Goal: Task Accomplishment & Management: Complete application form

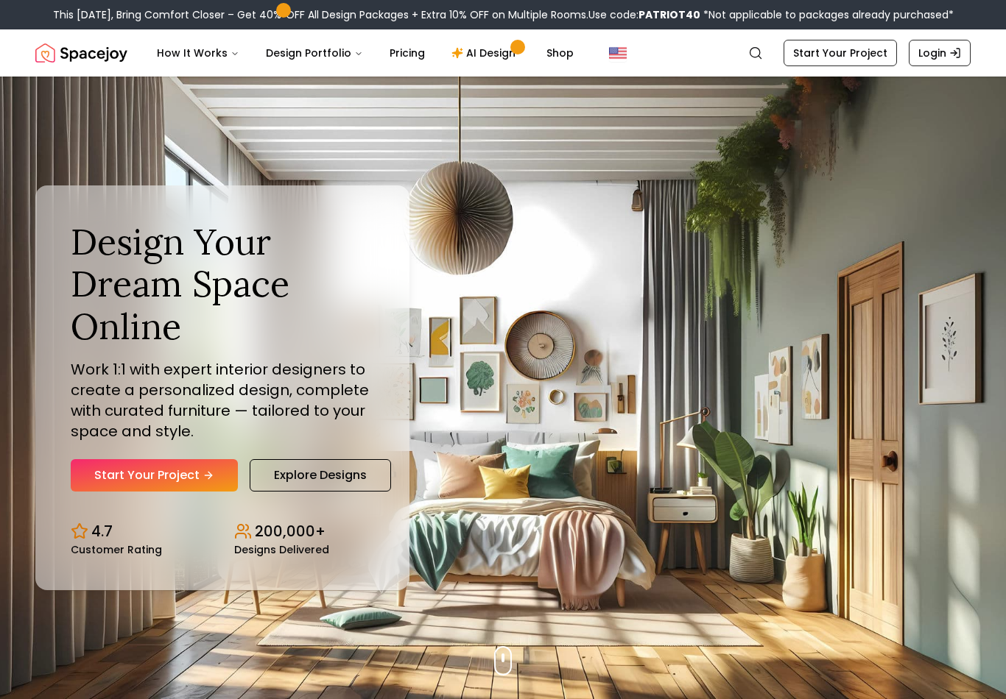
click at [199, 492] on link "Start Your Project" at bounding box center [154, 475] width 167 height 32
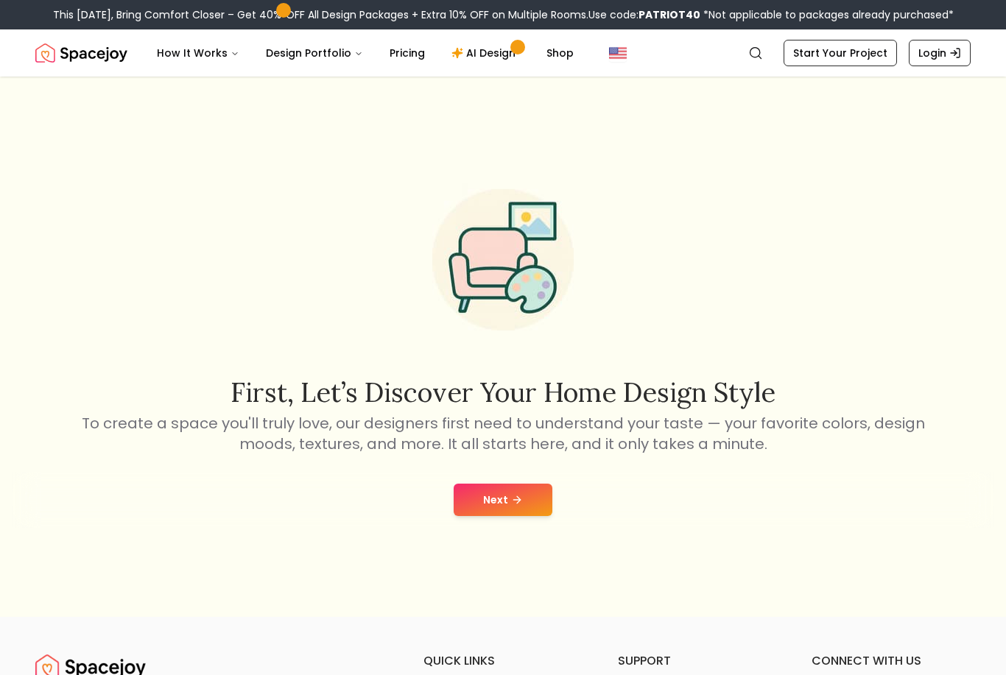
click at [511, 506] on icon at bounding box center [517, 500] width 12 height 12
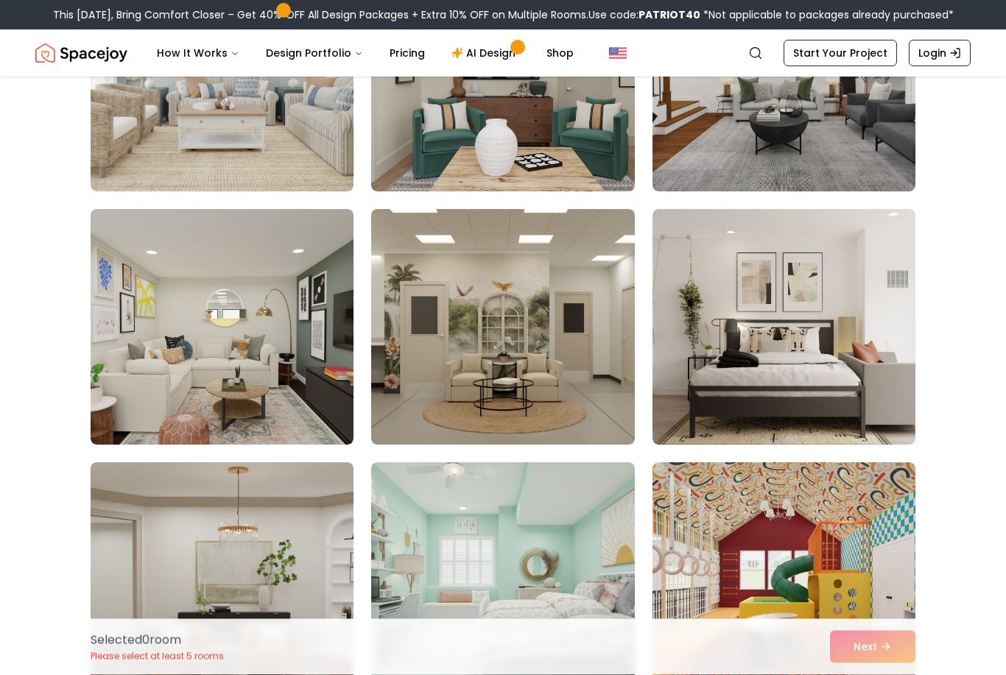
scroll to position [244, 0]
click at [231, 355] on img at bounding box center [222, 327] width 263 height 236
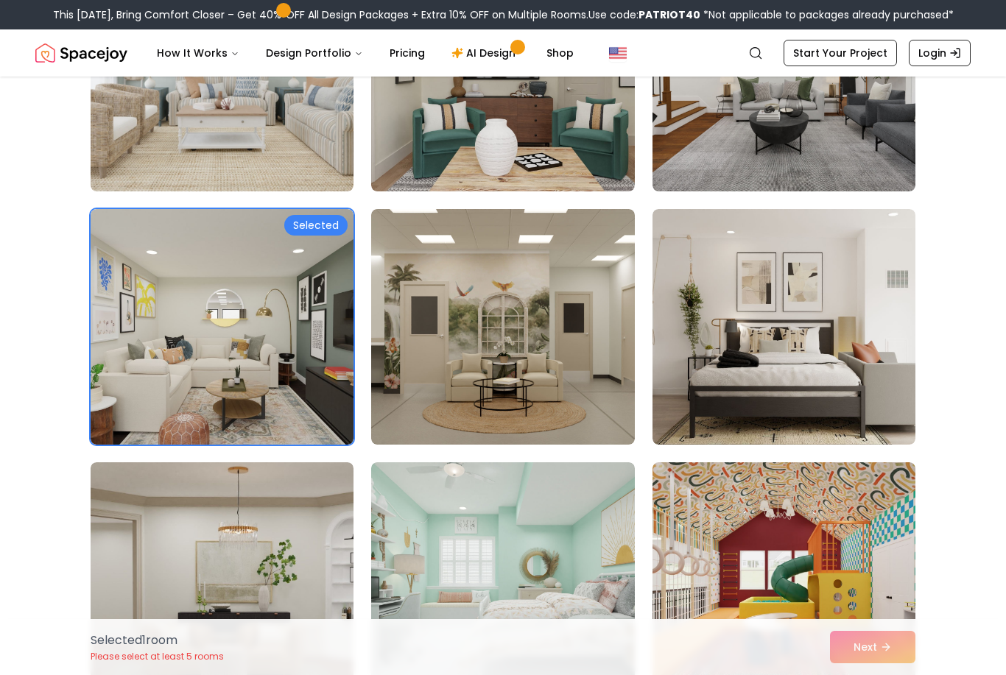
click at [515, 368] on img at bounding box center [502, 327] width 263 height 236
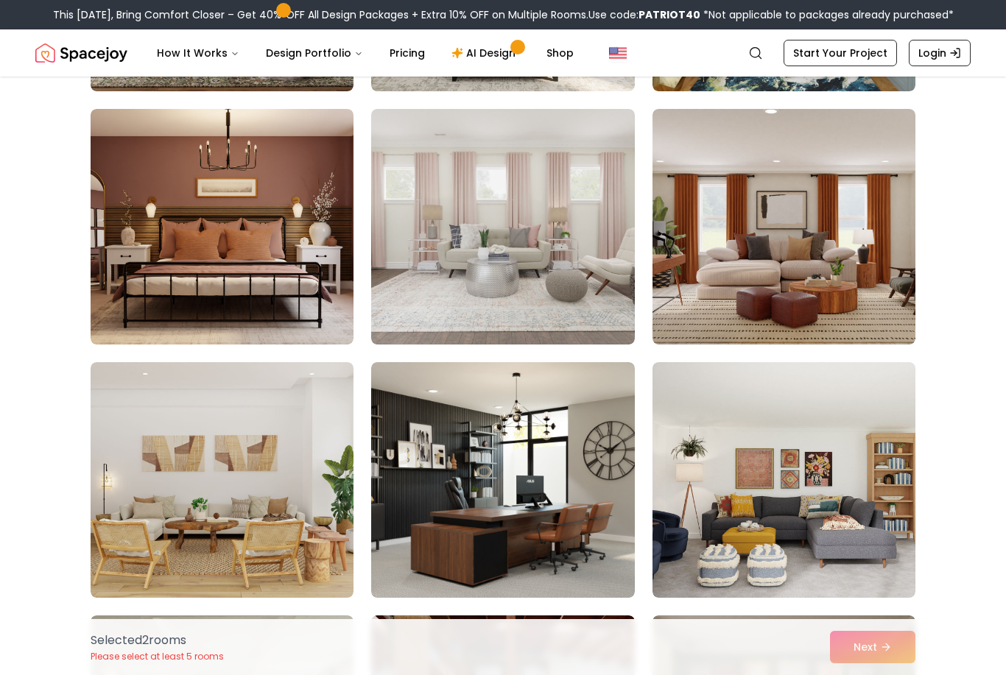
scroll to position [1869, 0]
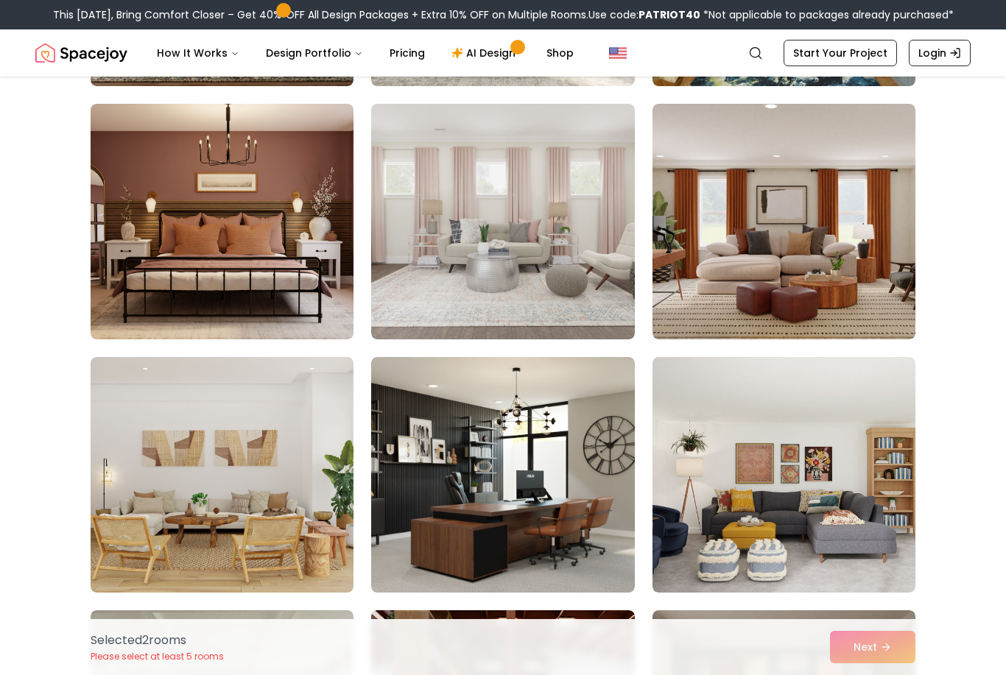
click at [546, 242] on img at bounding box center [502, 222] width 263 height 236
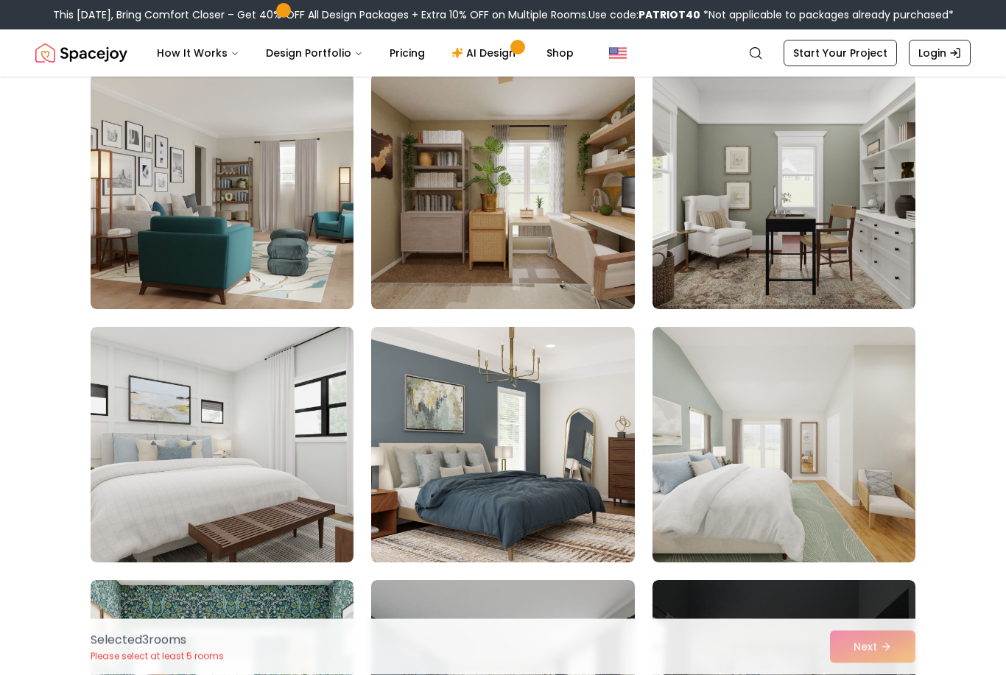
scroll to position [4433, 0]
click at [291, 204] on img at bounding box center [222, 192] width 263 height 236
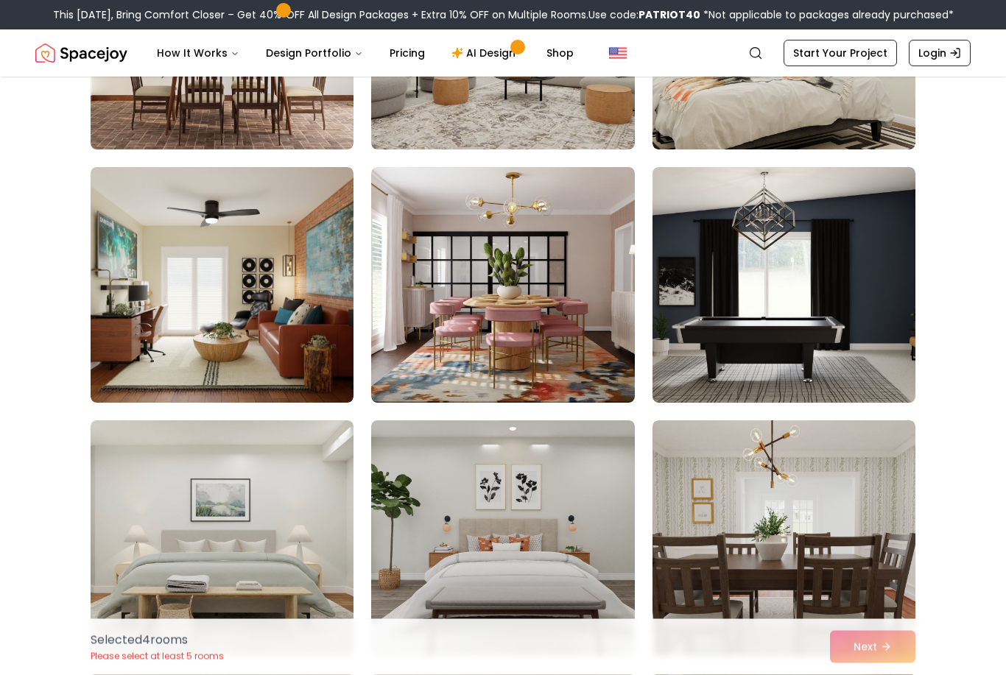
scroll to position [5859, 0]
click at [553, 310] on img at bounding box center [502, 285] width 263 height 236
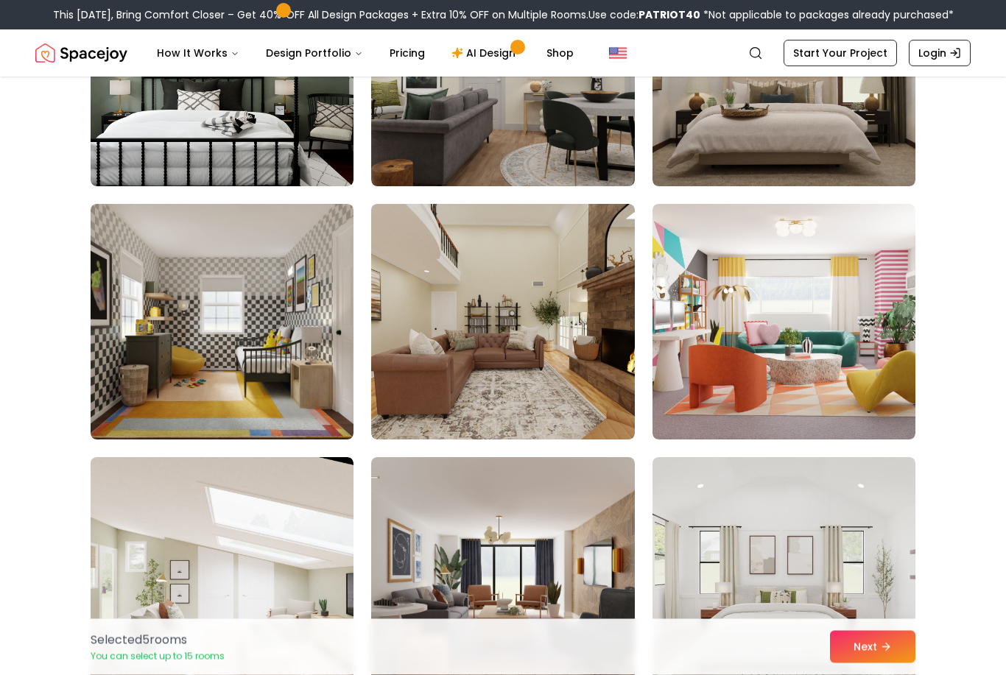
scroll to position [6835, 0]
click at [811, 308] on img at bounding box center [783, 322] width 263 height 236
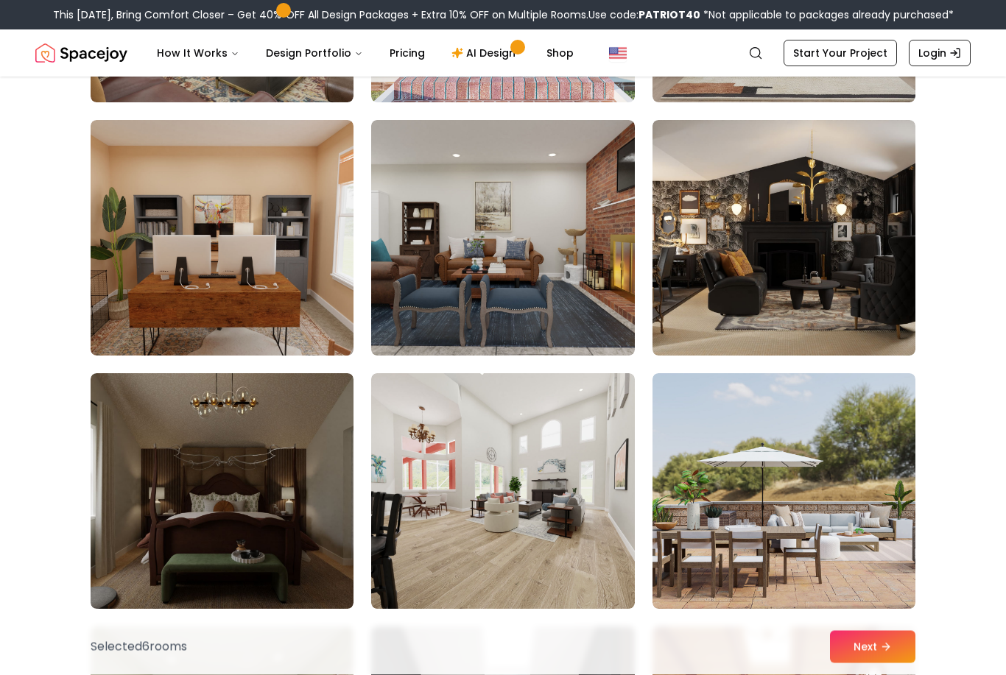
scroll to position [7679, 0]
click at [828, 484] on img at bounding box center [783, 491] width 263 height 236
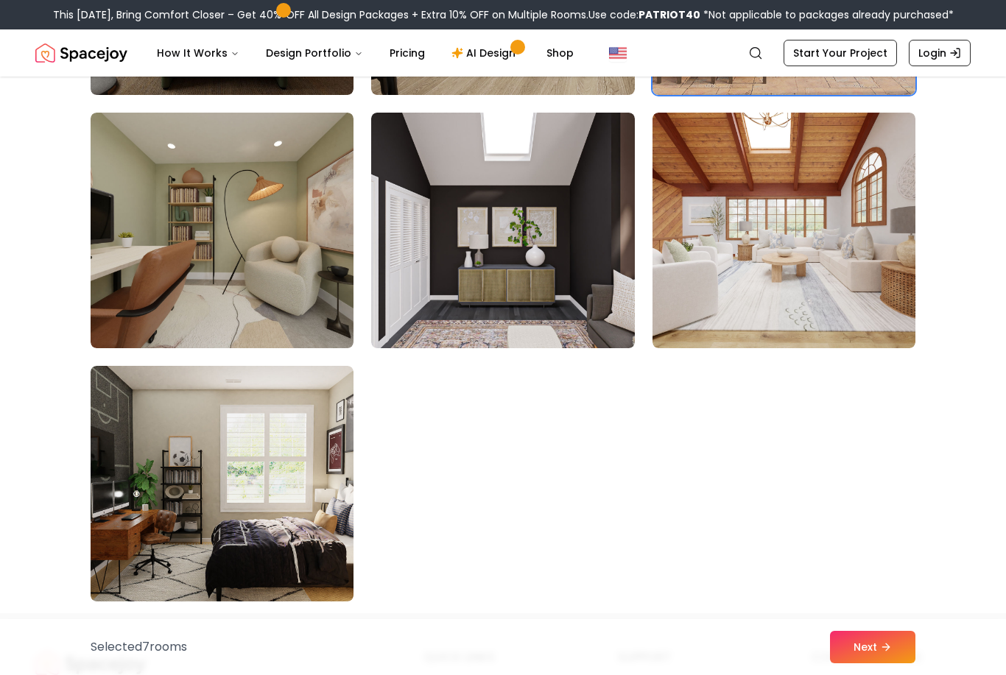
scroll to position [8192, 0]
click at [281, 247] on img at bounding box center [222, 231] width 263 height 236
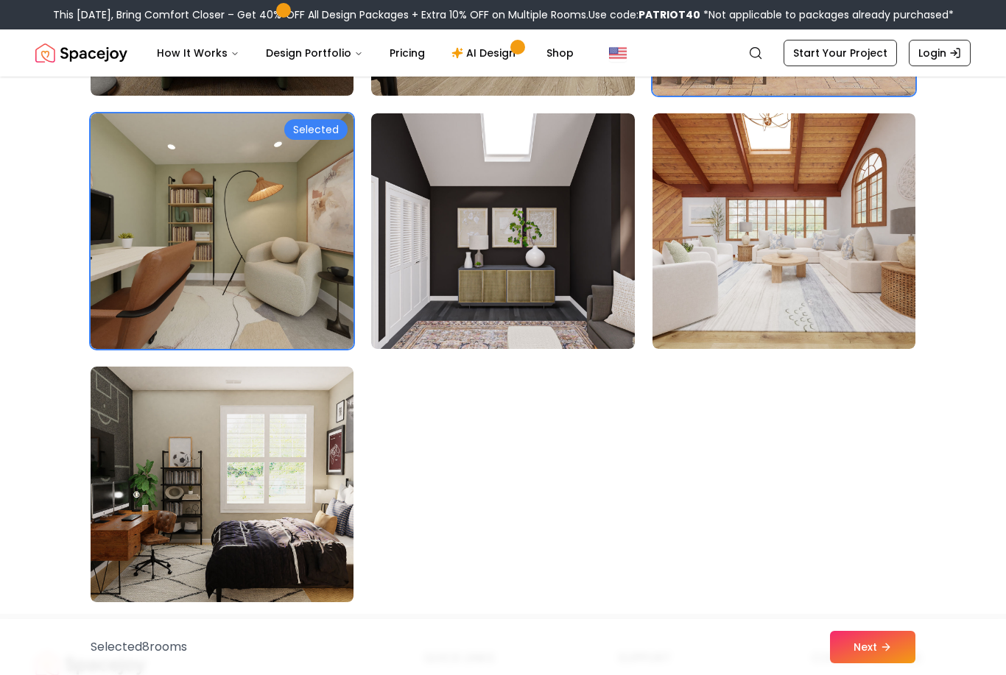
click at [866, 663] on button "Next" at bounding box center [872, 647] width 85 height 32
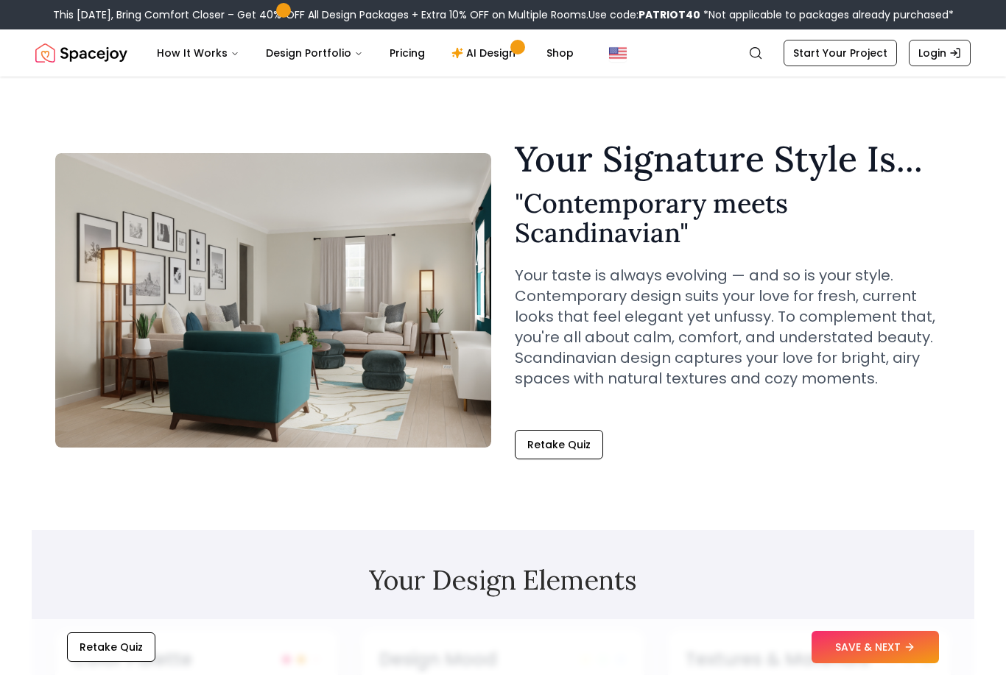
click at [135, 645] on button "Retake Quiz" at bounding box center [111, 646] width 88 height 29
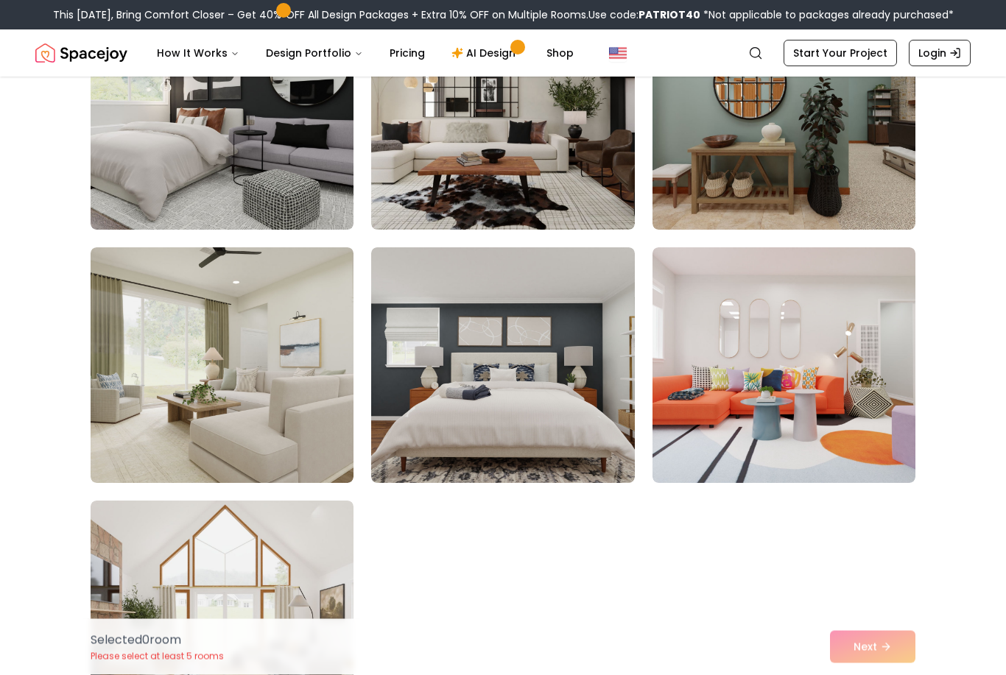
scroll to position [462, 0]
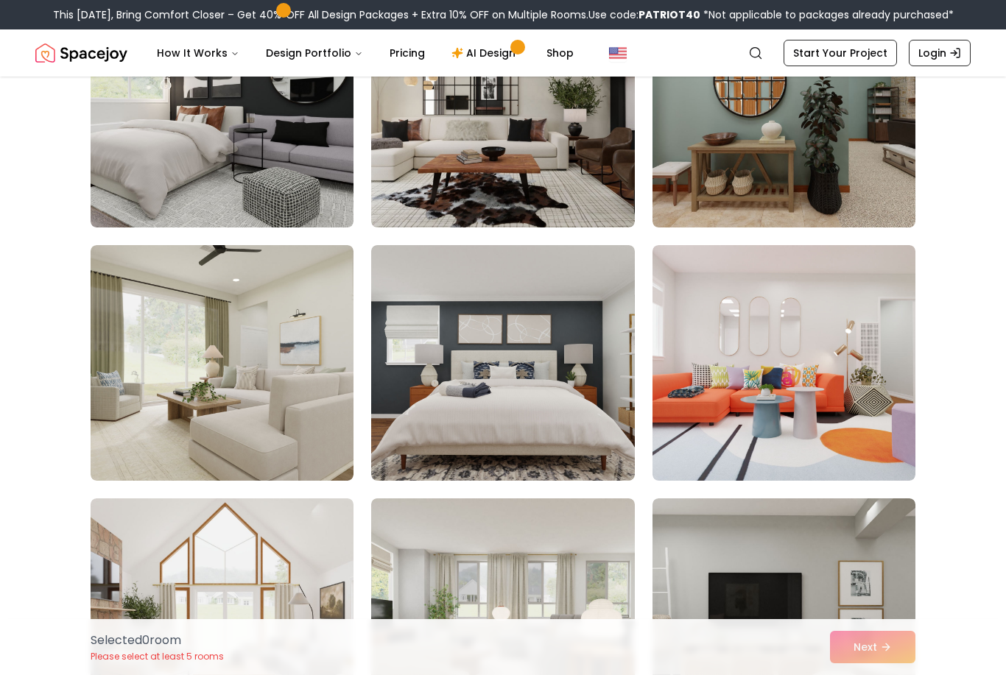
click at [768, 392] on img at bounding box center [783, 363] width 263 height 236
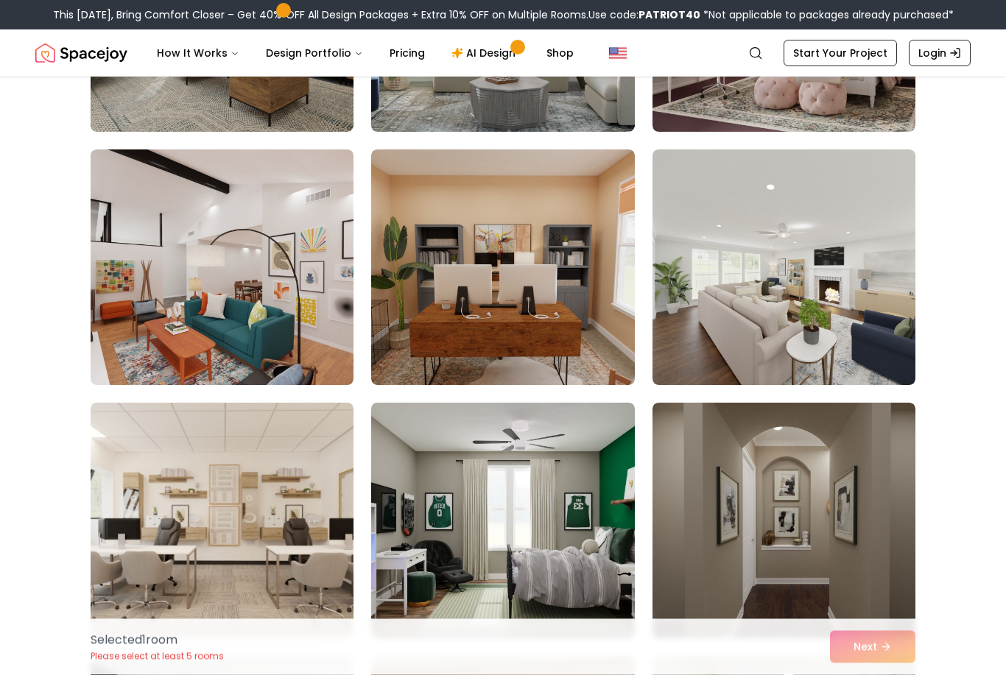
scroll to position [4863, 0]
click at [235, 286] on img at bounding box center [222, 267] width 263 height 236
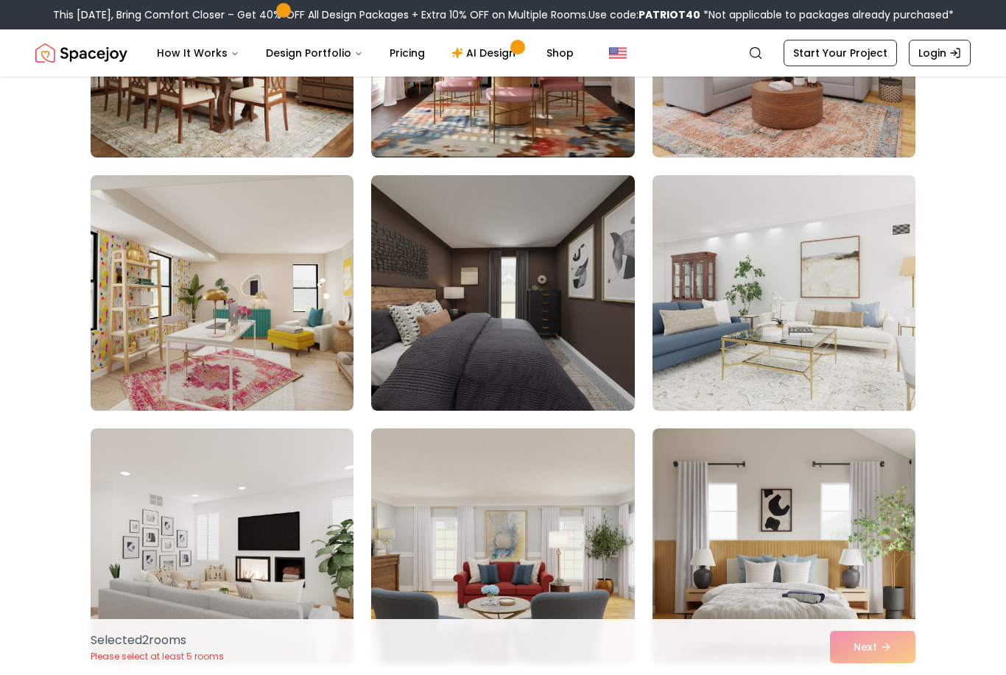
scroll to position [6377, 0]
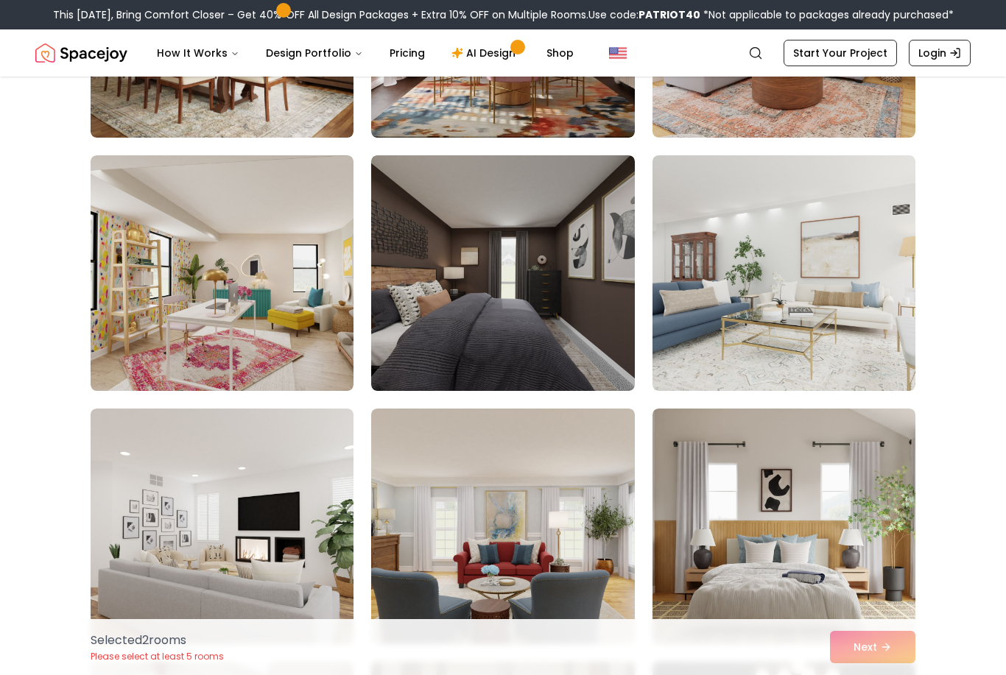
click at [262, 266] on img at bounding box center [222, 273] width 263 height 236
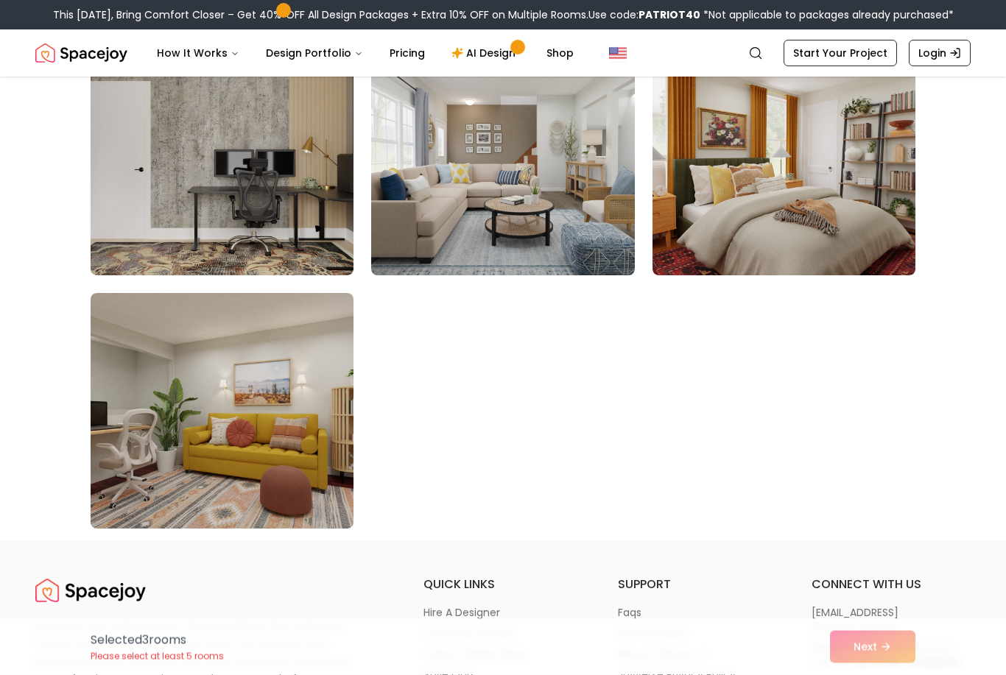
scroll to position [8264, 0]
click at [873, 674] on div "Selected 3 room s Please select at least 5 rooms Next" at bounding box center [503, 647] width 848 height 56
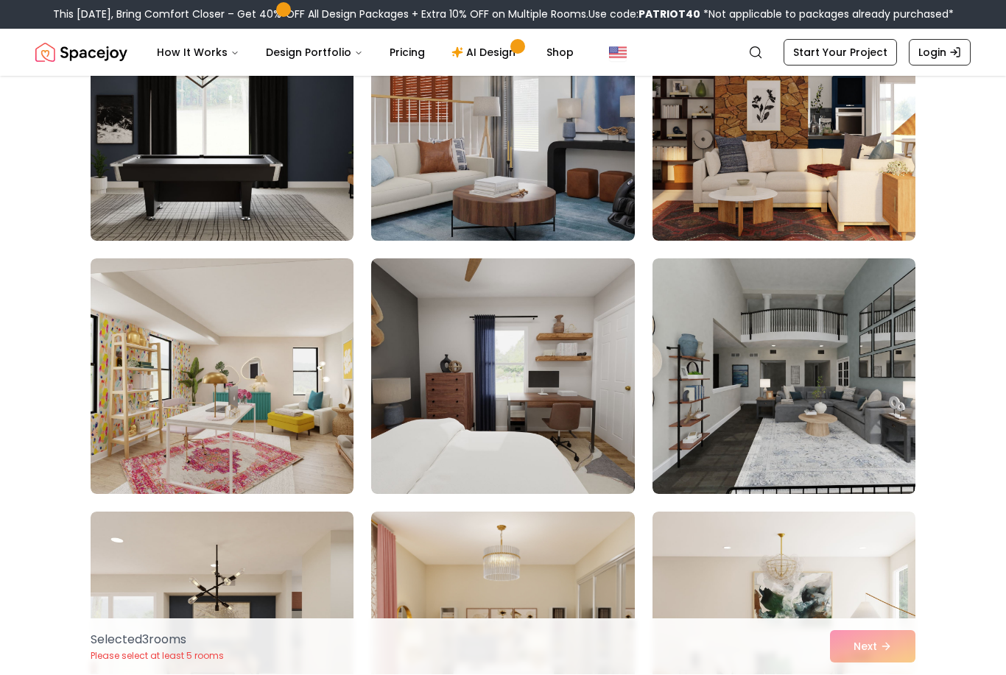
scroll to position [7287, 0]
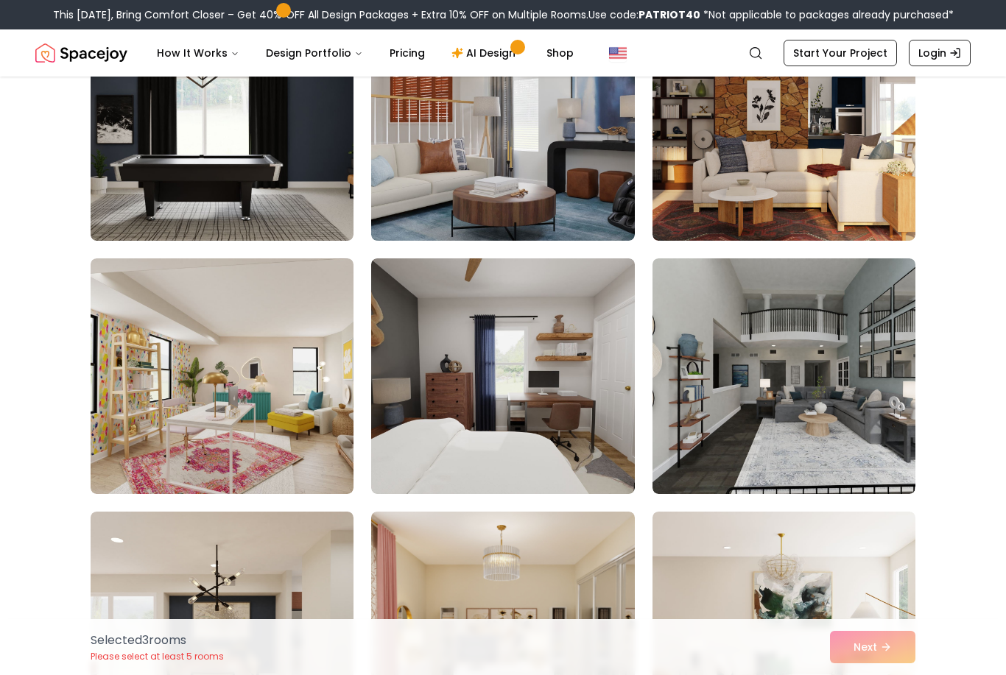
click at [258, 378] on img at bounding box center [222, 376] width 263 height 236
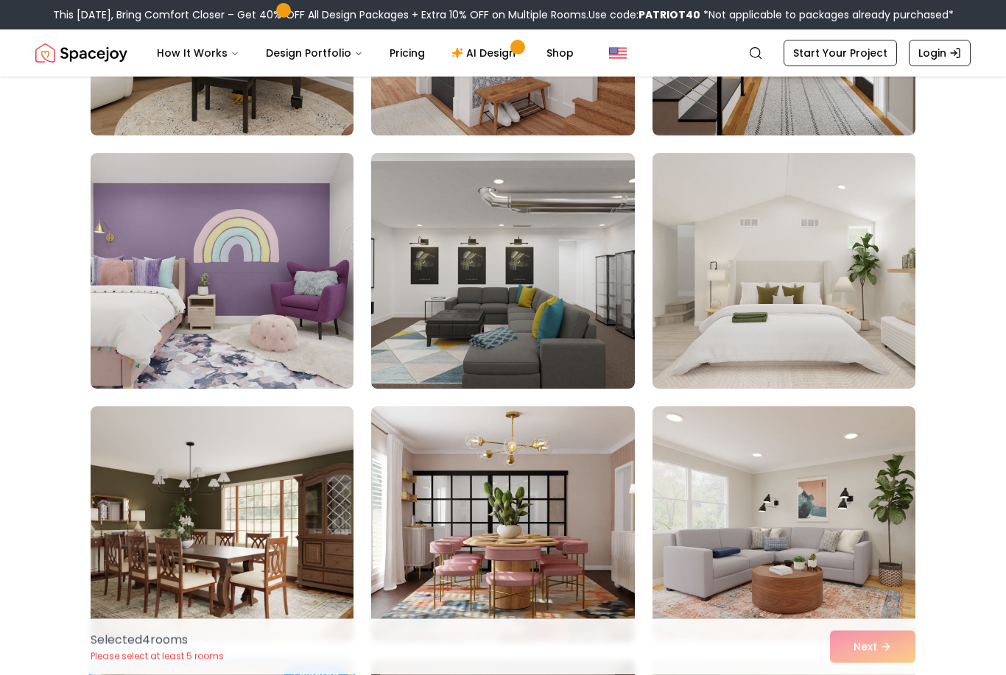
scroll to position [5873, 0]
click at [254, 261] on img at bounding box center [222, 271] width 263 height 236
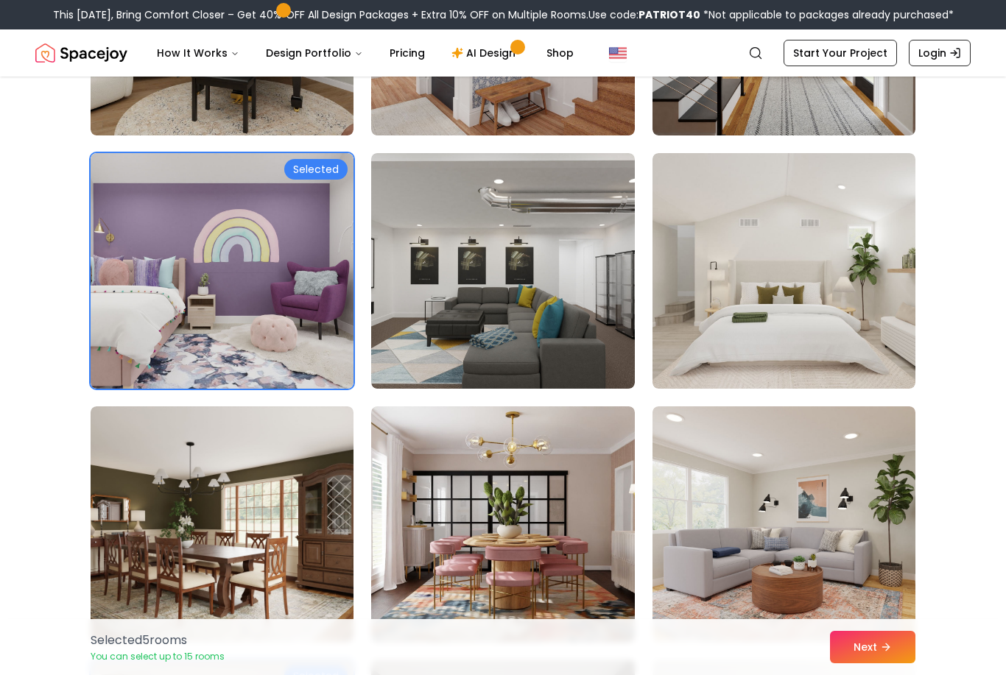
click at [875, 663] on button "Next" at bounding box center [872, 647] width 85 height 32
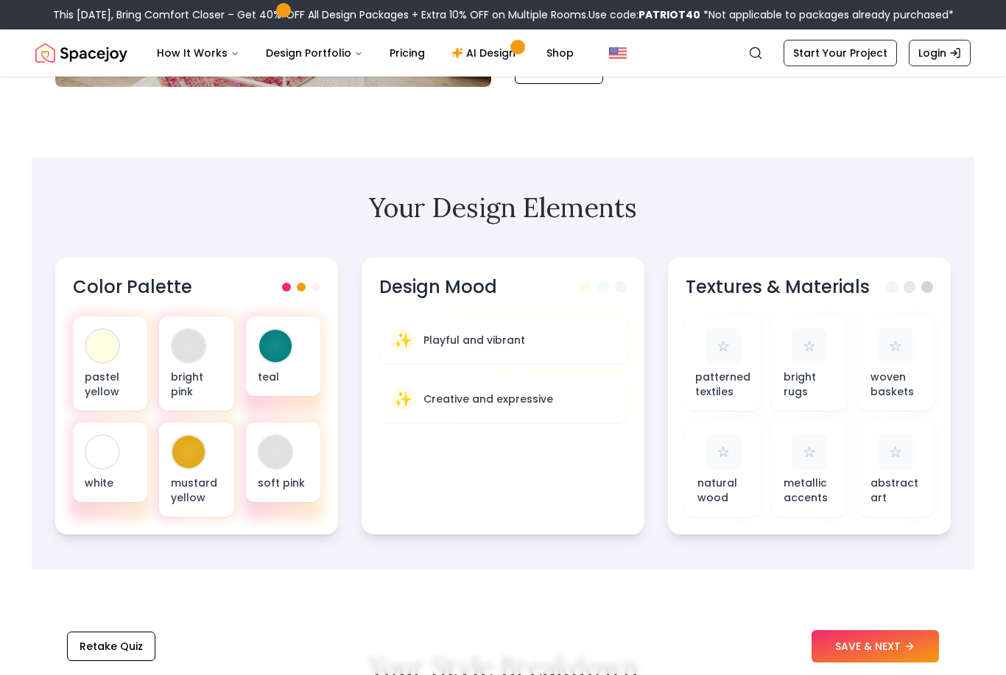
scroll to position [350, 0]
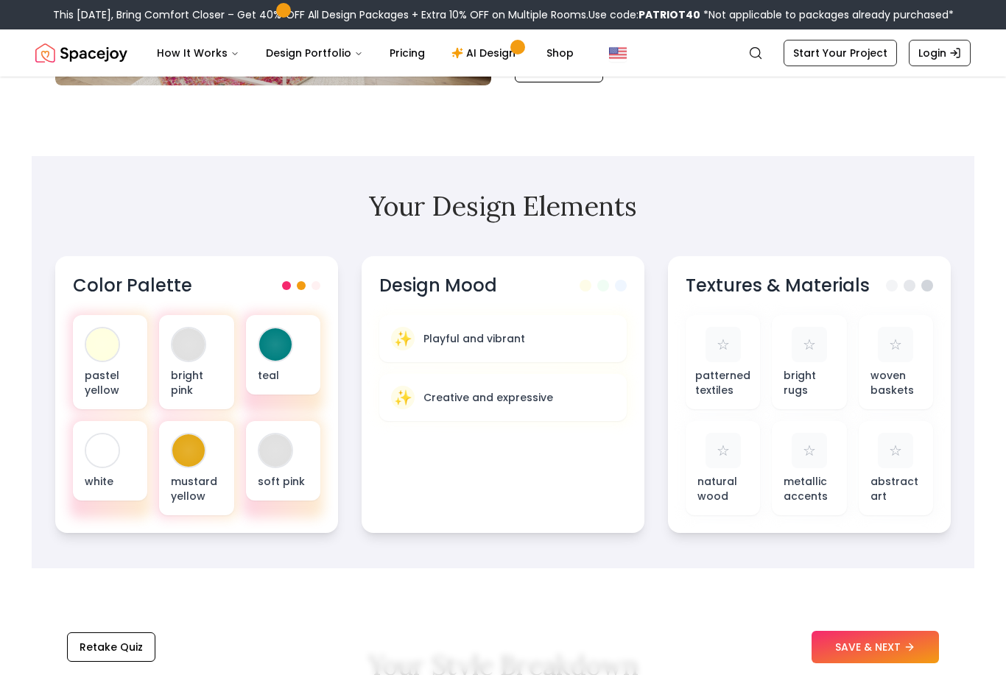
click at [291, 451] on div at bounding box center [275, 450] width 32 height 32
click at [207, 367] on div "bright pink" at bounding box center [196, 362] width 74 height 94
click at [194, 350] on div at bounding box center [188, 344] width 32 height 32
click at [275, 470] on div "soft pink" at bounding box center [283, 461] width 74 height 80
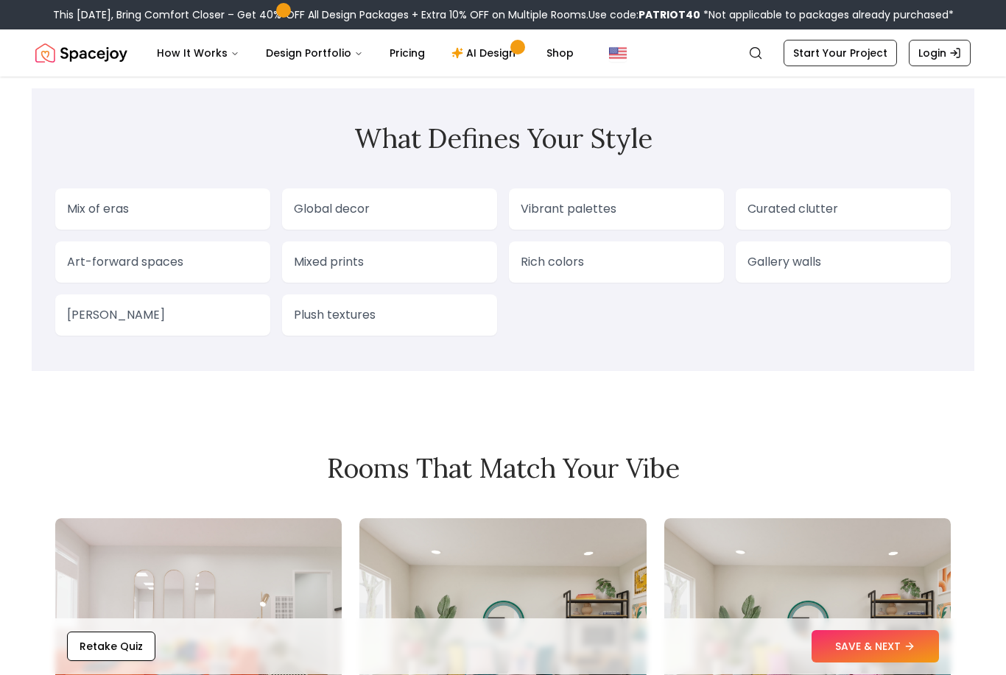
scroll to position [1222, 0]
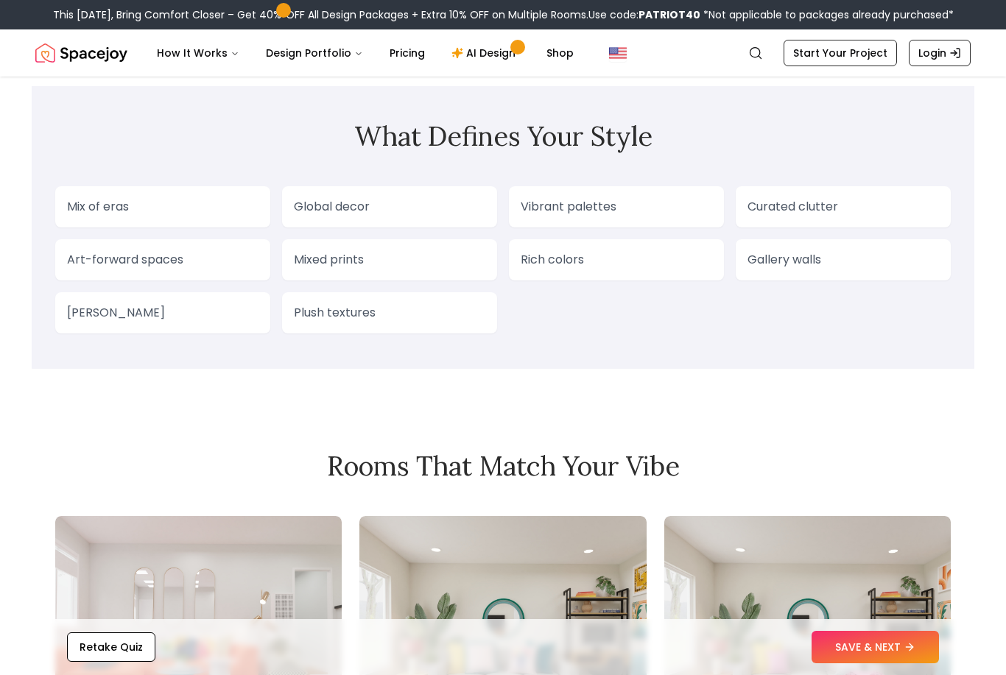
click at [116, 212] on p "Mix of eras" at bounding box center [162, 207] width 191 height 18
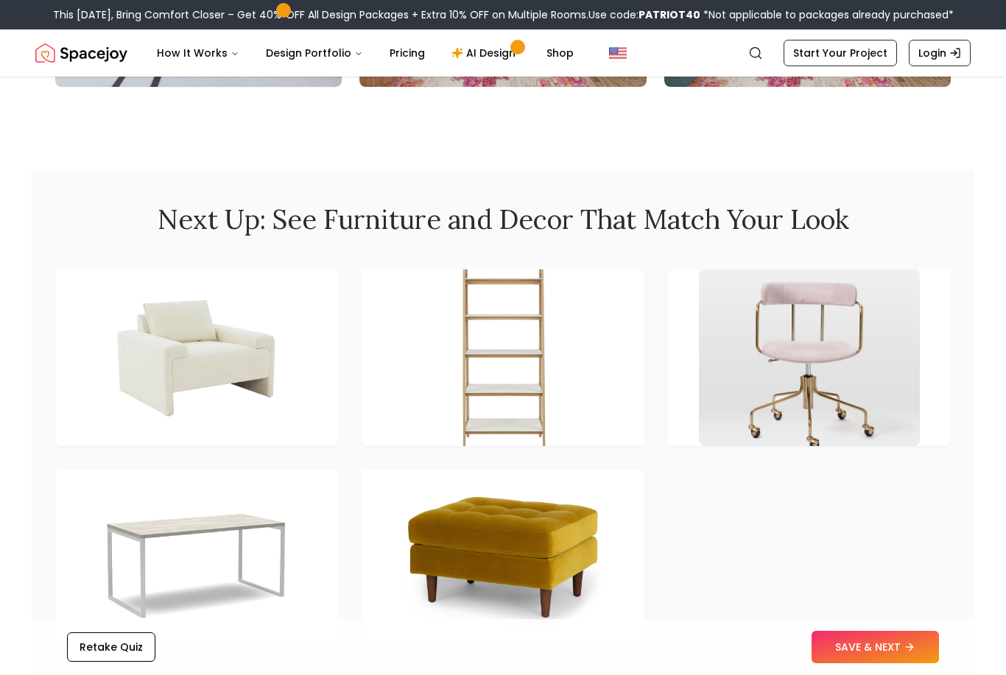
scroll to position [1892, 0]
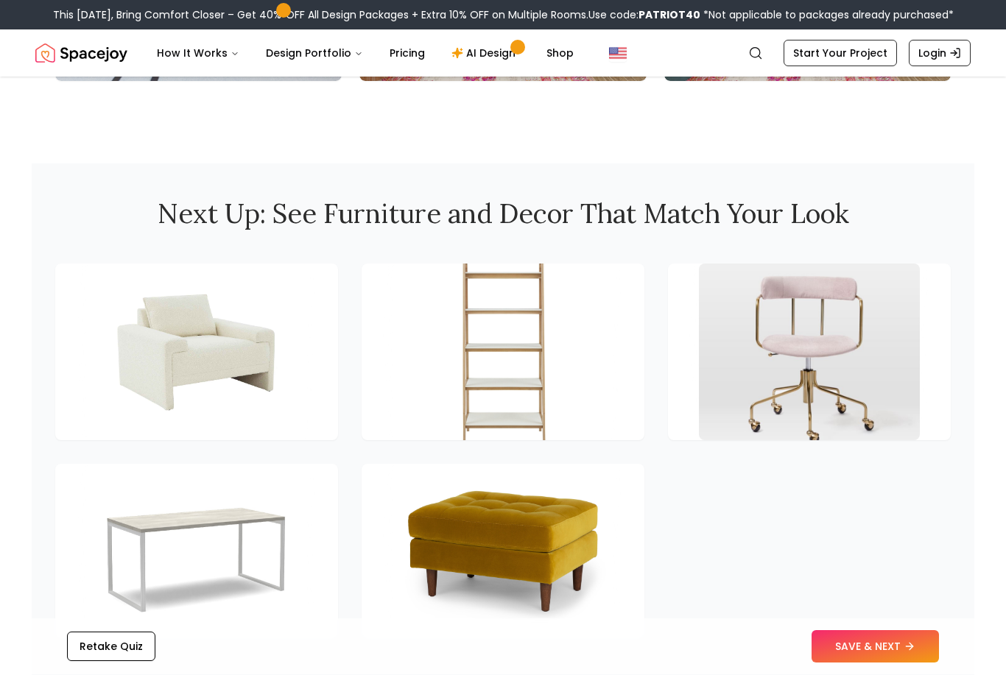
click at [821, 342] on img at bounding box center [809, 352] width 221 height 177
click at [873, 663] on button "SAVE & NEXT" at bounding box center [874, 647] width 127 height 32
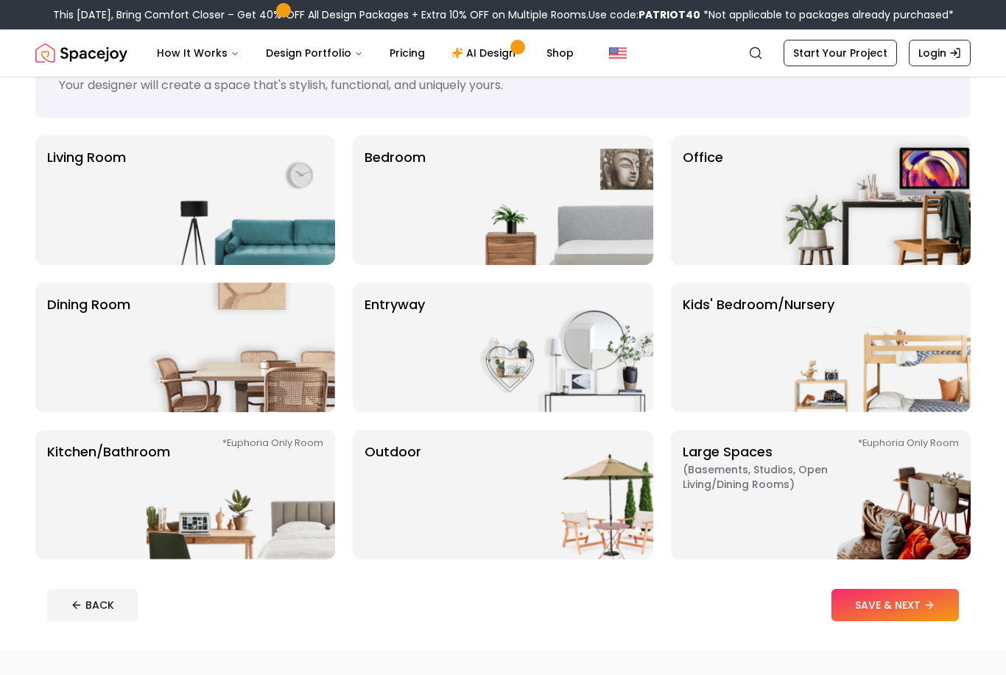
scroll to position [68, 0]
click at [515, 199] on img at bounding box center [559, 200] width 188 height 130
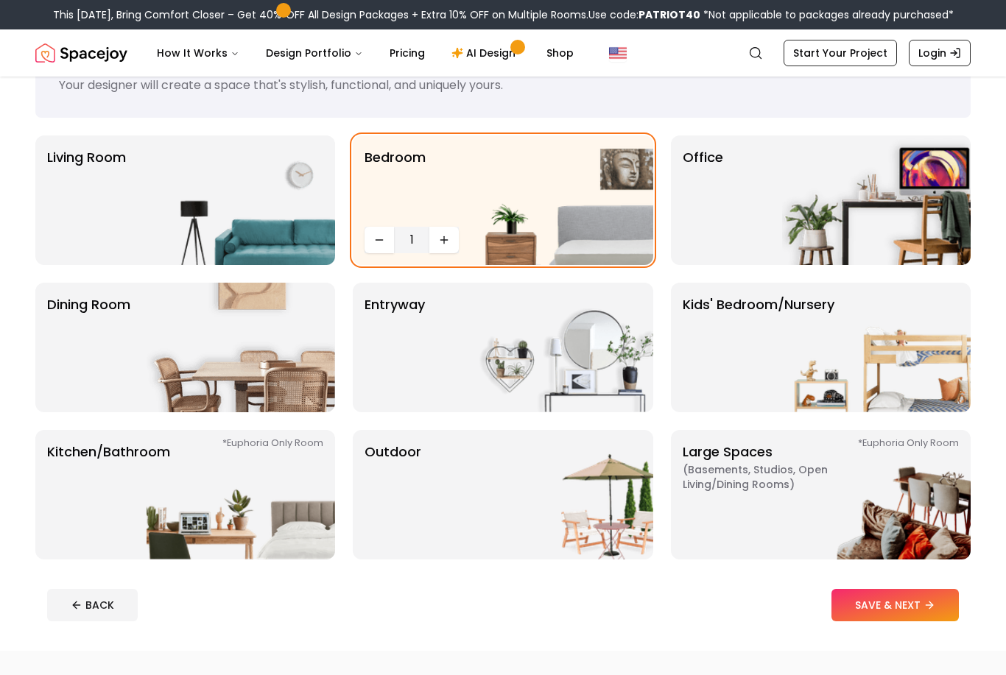
click at [454, 234] on button "Increase quantity" at bounding box center [443, 240] width 29 height 27
click at [869, 226] on img at bounding box center [876, 200] width 188 height 130
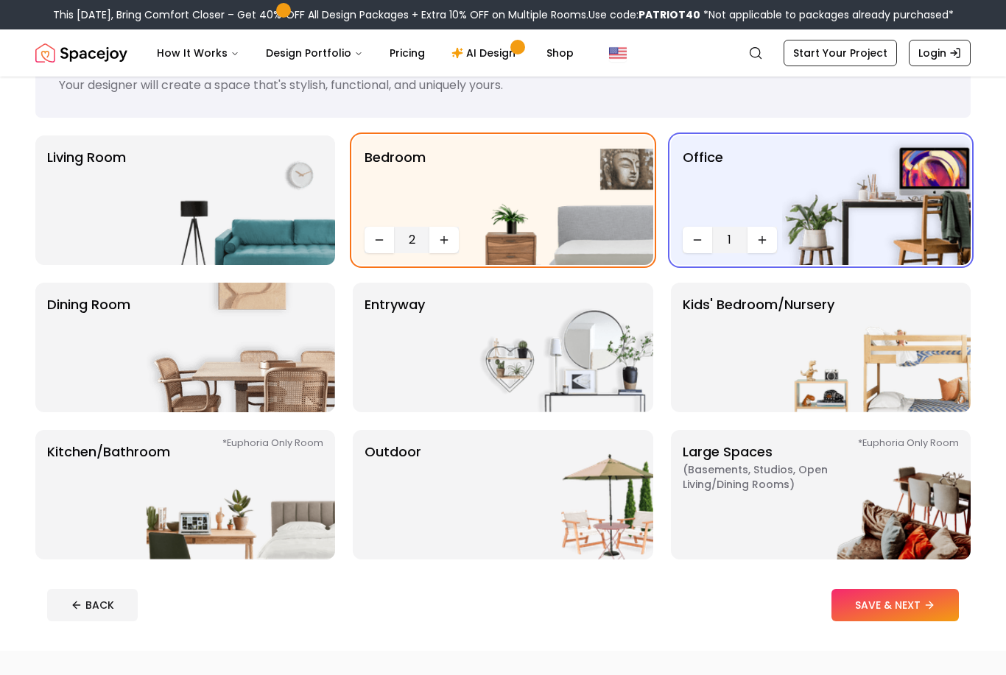
click at [764, 240] on icon "Increase quantity" at bounding box center [761, 240] width 7 height 0
click at [445, 242] on icon "Increase quantity" at bounding box center [444, 240] width 12 height 12
click at [455, 235] on button "Increase quantity" at bounding box center [443, 240] width 29 height 27
click at [797, 346] on img at bounding box center [876, 348] width 188 height 130
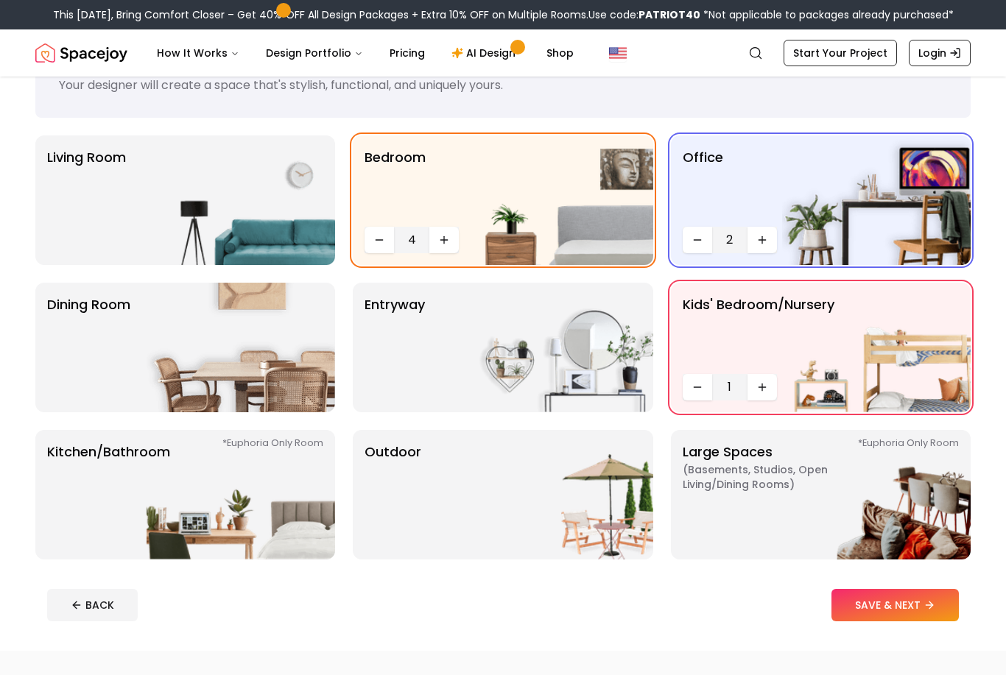
click at [694, 392] on icon "Decrease quantity" at bounding box center [697, 387] width 12 height 12
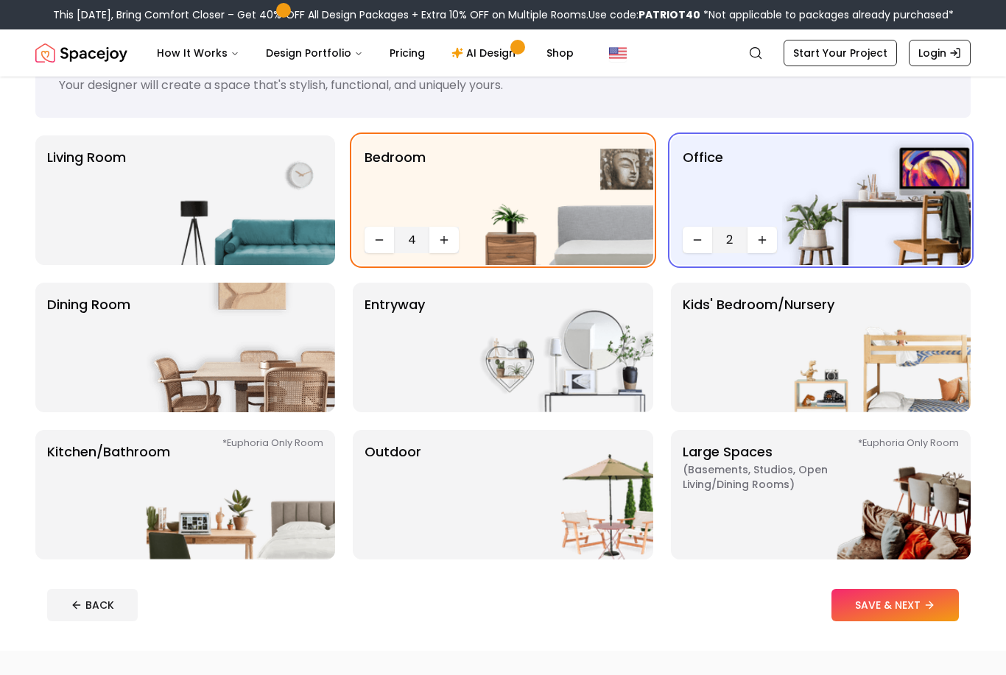
click at [513, 345] on img at bounding box center [559, 348] width 188 height 130
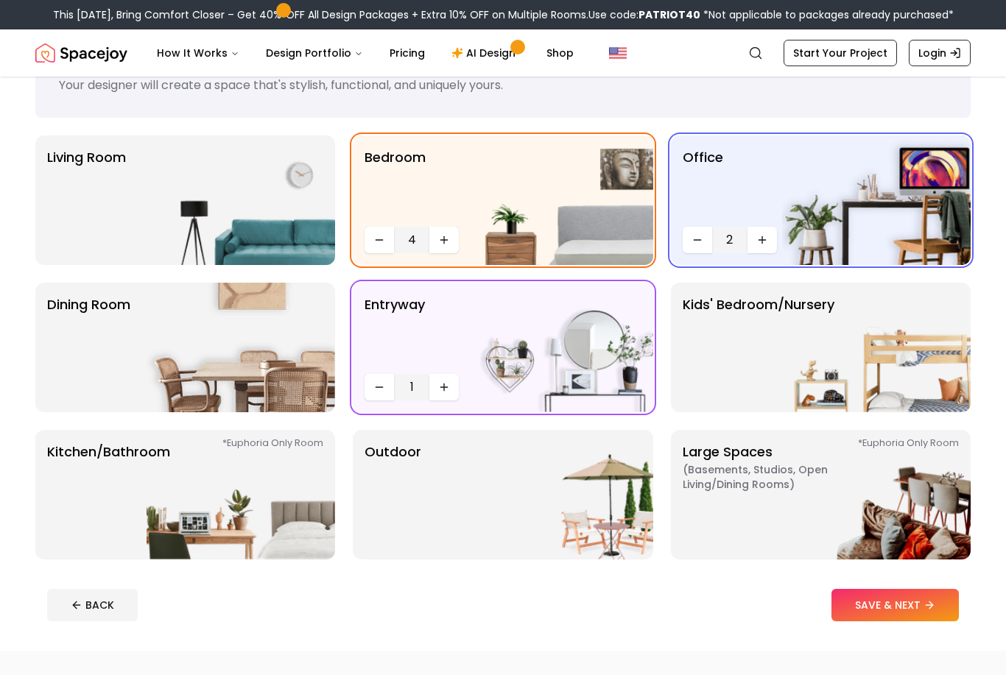
click at [238, 367] on img at bounding box center [241, 348] width 188 height 130
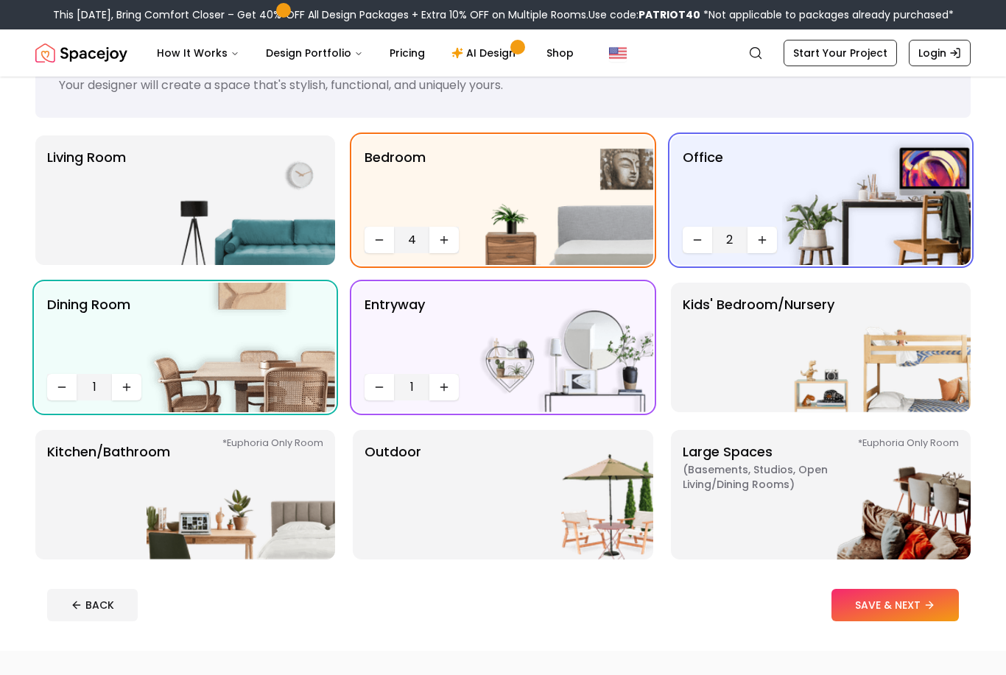
click at [250, 191] on img at bounding box center [241, 200] width 188 height 130
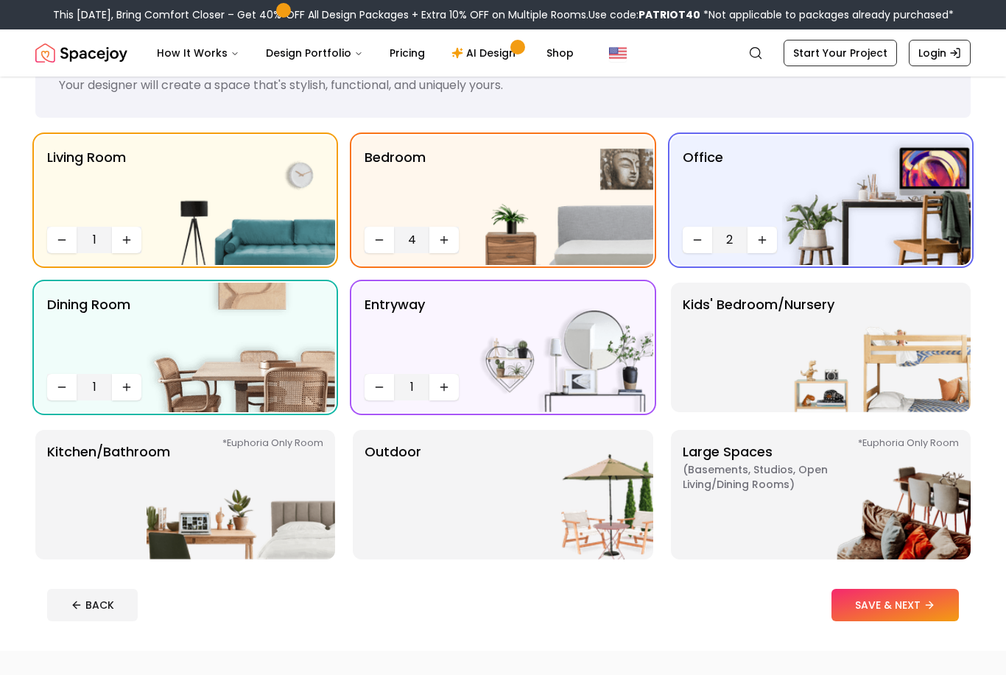
click at [266, 493] on img at bounding box center [241, 495] width 188 height 130
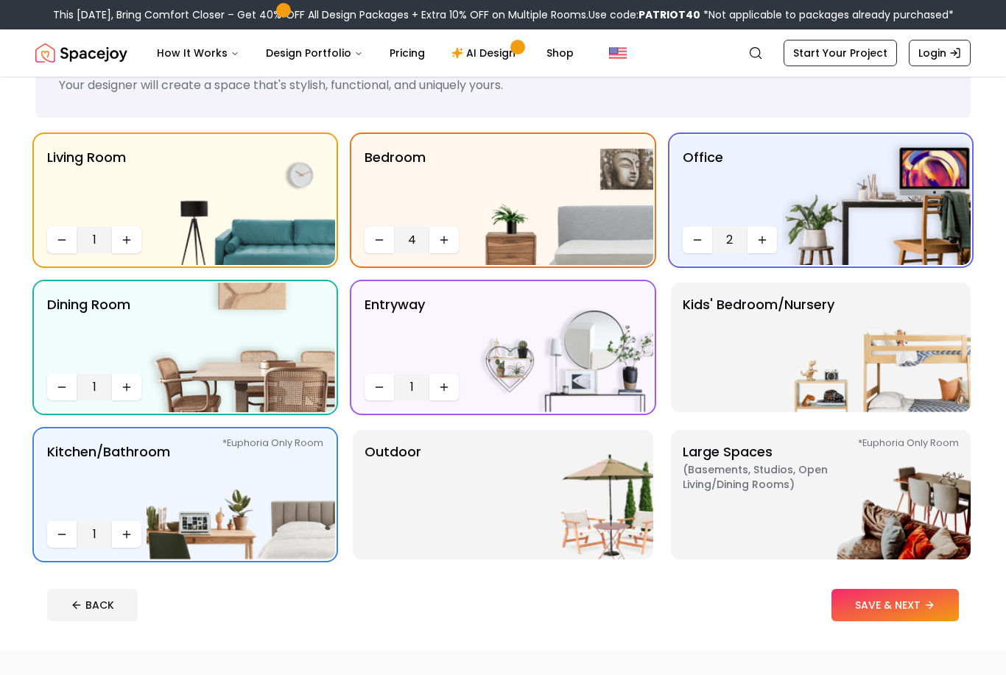
click at [541, 486] on img at bounding box center [559, 495] width 188 height 130
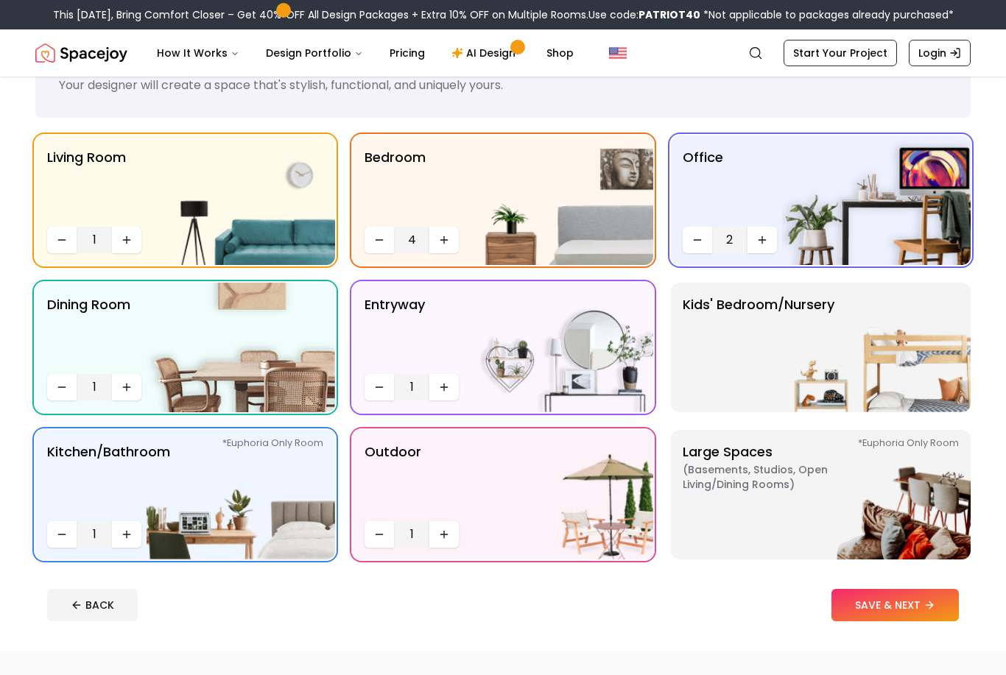
click at [846, 496] on img at bounding box center [876, 495] width 188 height 130
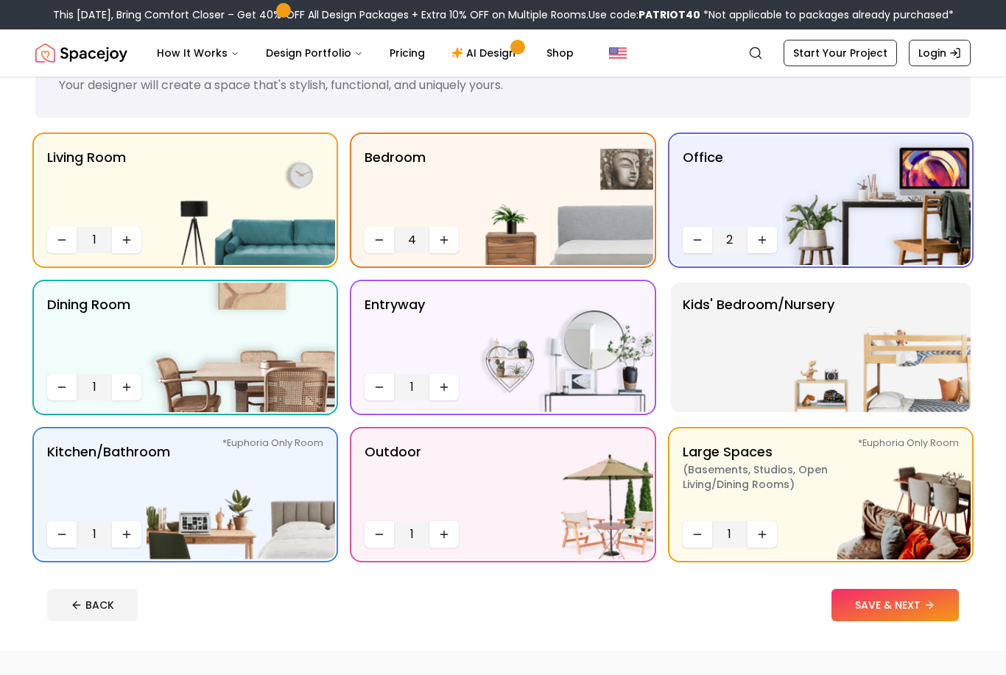
click at [828, 550] on img at bounding box center [876, 495] width 188 height 130
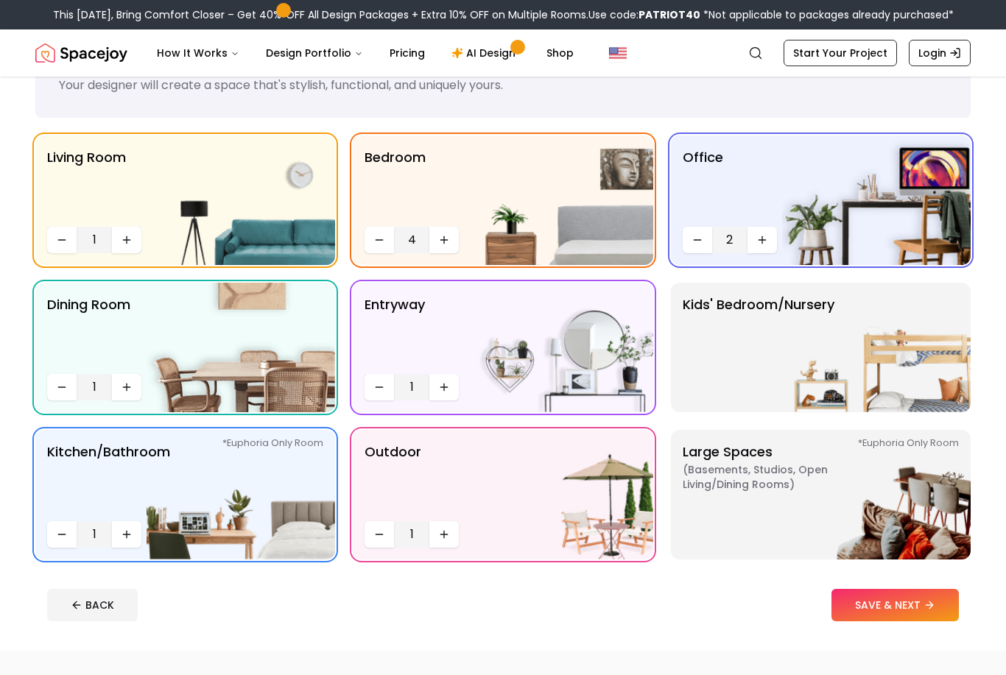
click at [829, 491] on img at bounding box center [876, 495] width 188 height 130
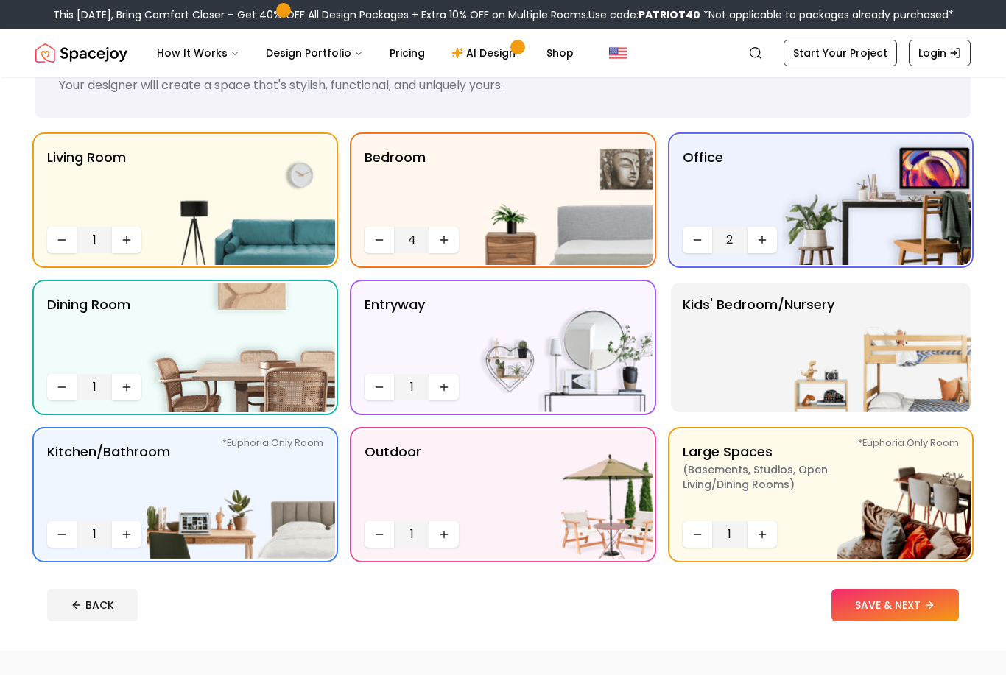
click at [881, 610] on button "SAVE & NEXT" at bounding box center [894, 605] width 127 height 32
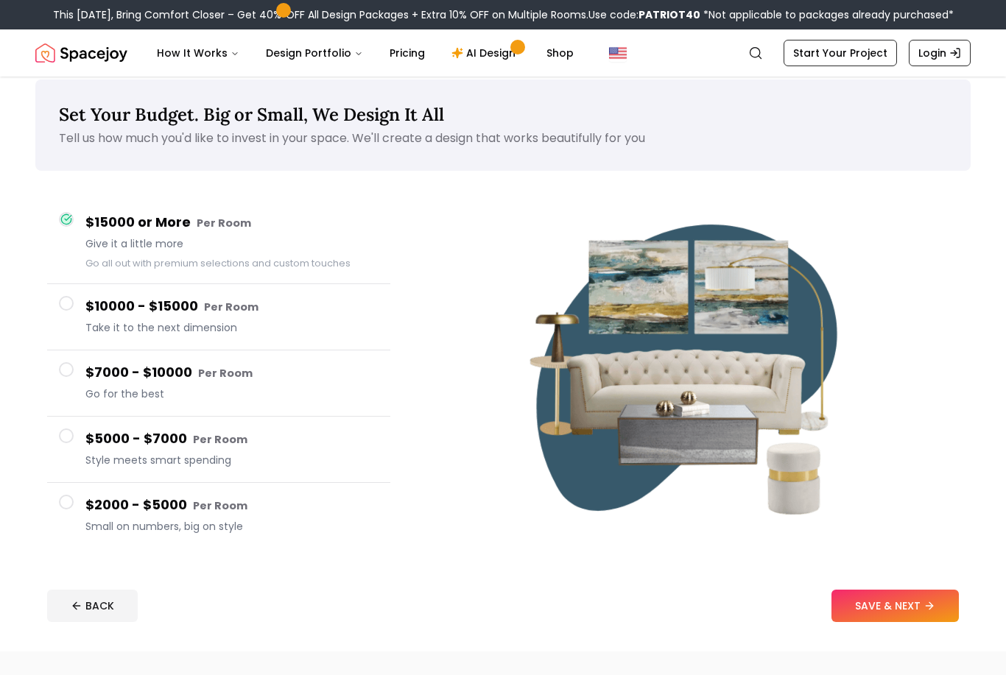
scroll to position [12, 0]
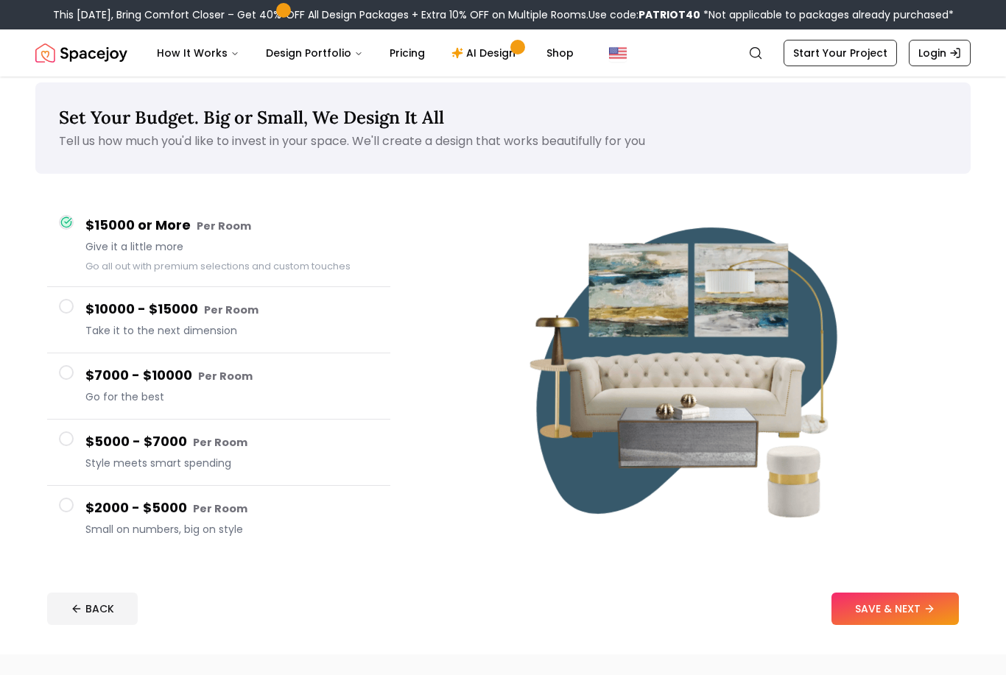
click at [71, 508] on span at bounding box center [66, 505] width 15 height 15
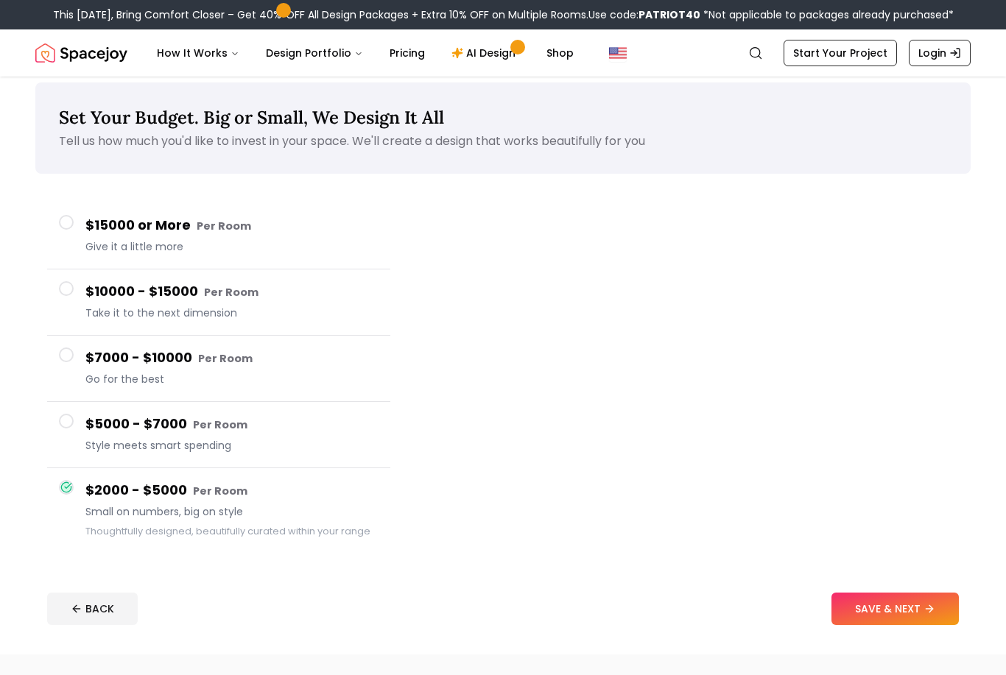
click at [66, 432] on button "$5000 - $7000 Per Room Style meets smart spending" at bounding box center [218, 435] width 343 height 66
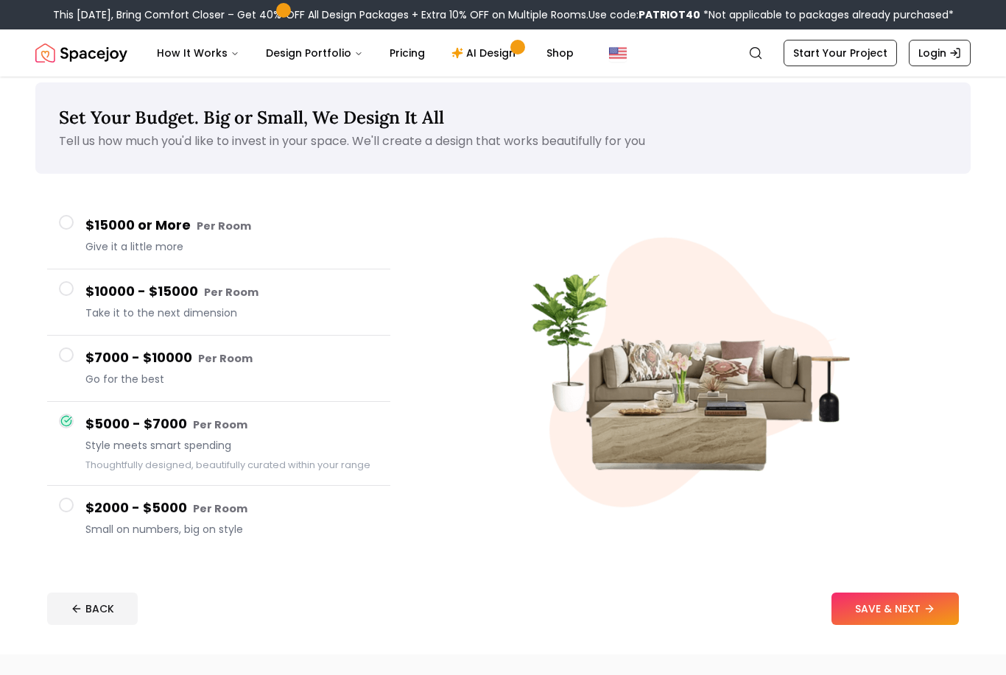
click at [63, 351] on span at bounding box center [66, 355] width 15 height 15
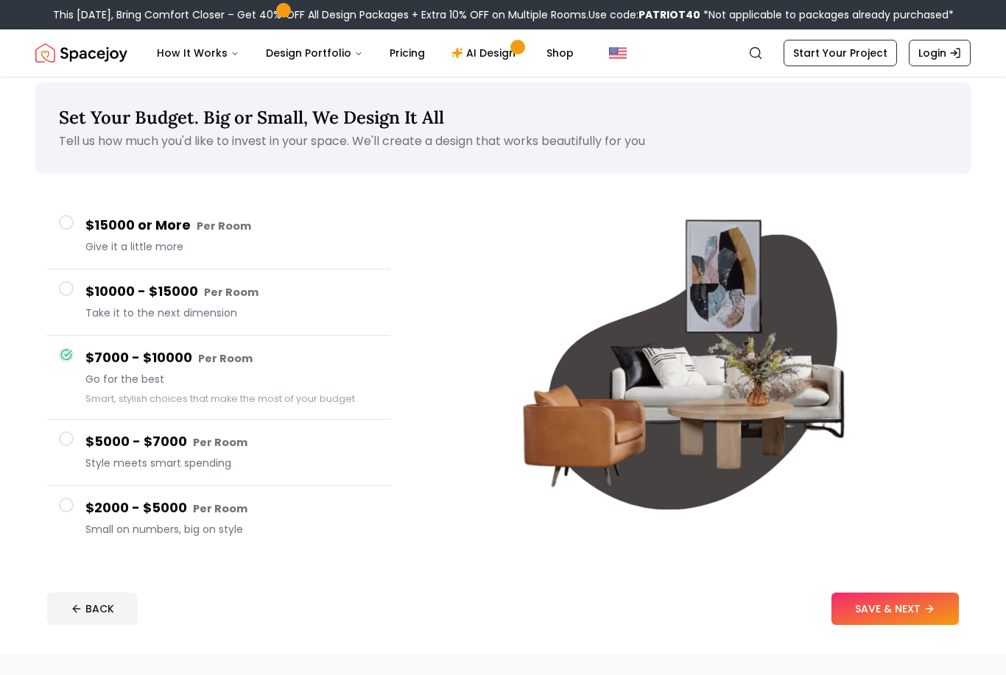
click at [64, 292] on span at bounding box center [66, 288] width 15 height 15
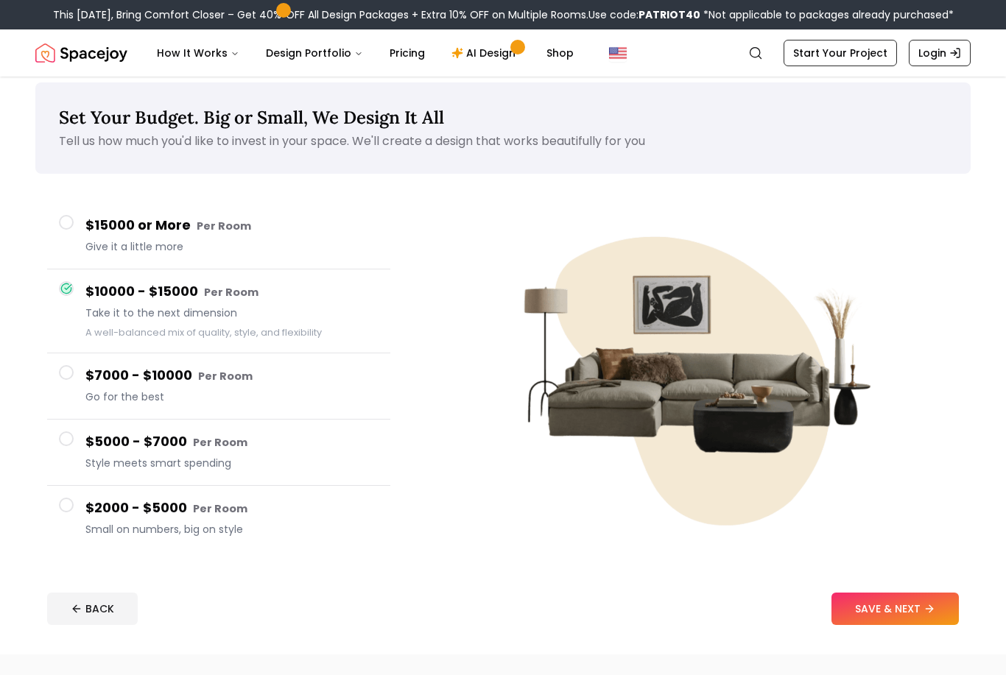
click at [52, 226] on button "$15000 or More Per Room Give it a little more" at bounding box center [218, 236] width 343 height 66
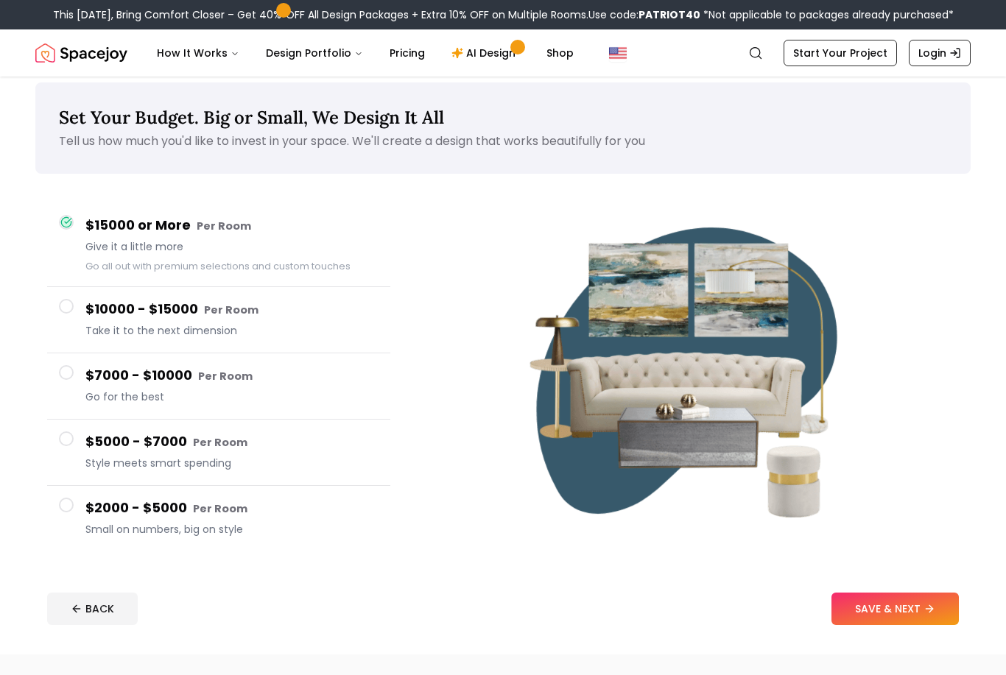
click at [71, 445] on div at bounding box center [66, 438] width 15 height 15
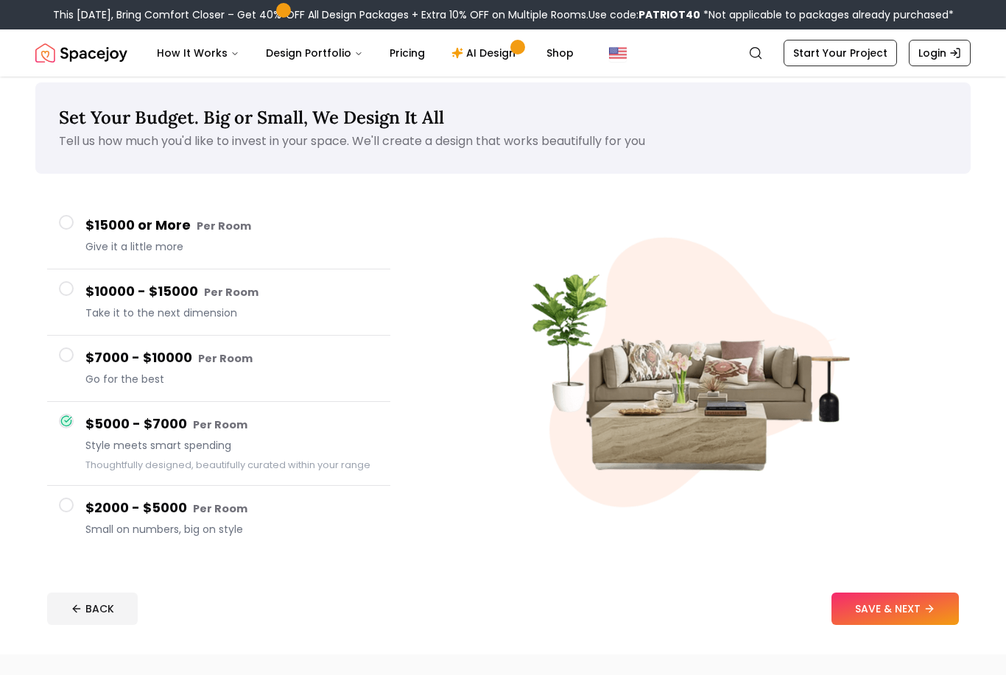
click at [891, 604] on button "SAVE & NEXT" at bounding box center [894, 609] width 127 height 32
